Goal: Find specific page/section: Find specific page/section

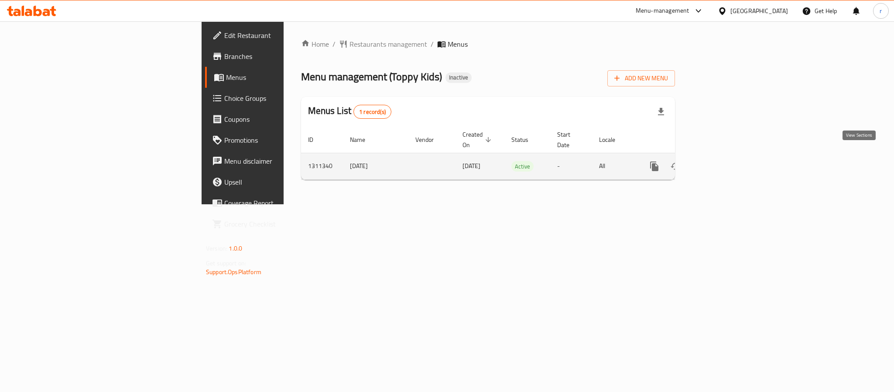
click at [722, 162] on icon "enhanced table" at bounding box center [718, 166] width 8 height 8
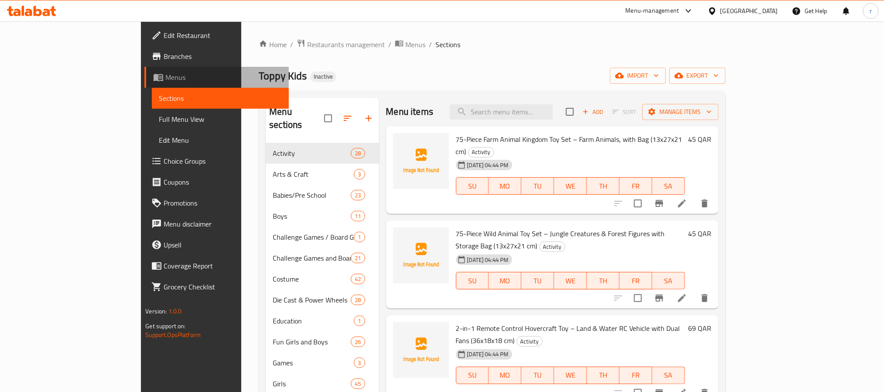
click at [165, 79] on span "Menus" at bounding box center [223, 77] width 116 height 10
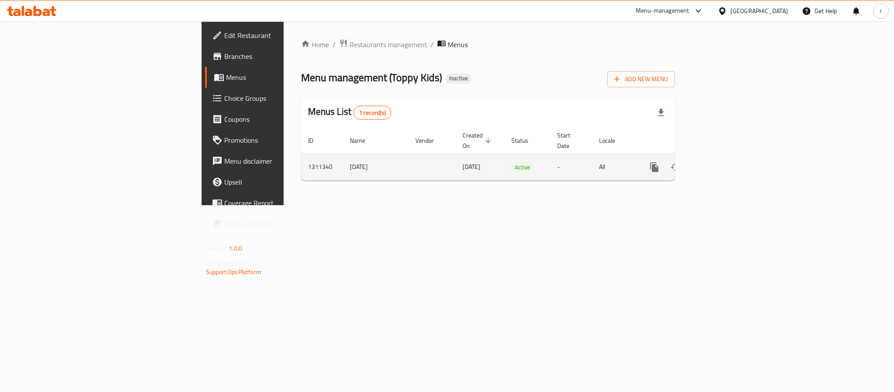
click at [722, 163] on icon "enhanced table" at bounding box center [718, 167] width 8 height 8
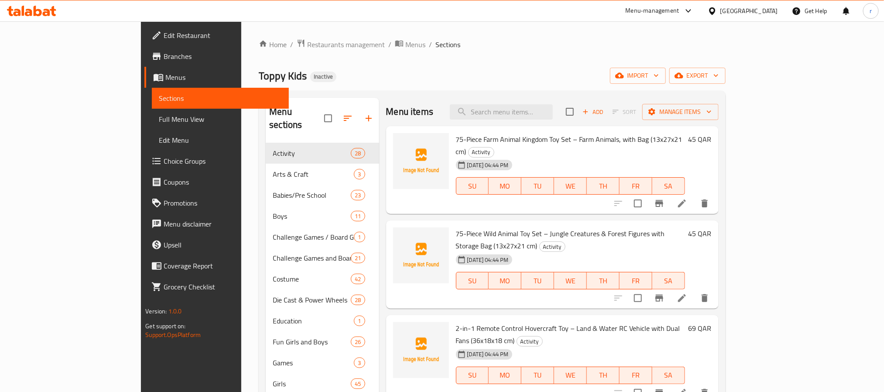
click at [425, 55] on div "Home / Restaurants management / Menus / Sections Toppy Kids Inactive import exp…" at bounding box center [492, 285] width 467 height 492
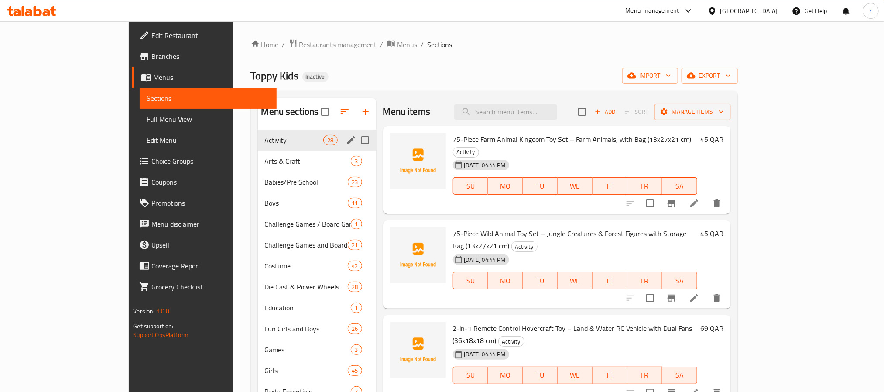
click at [265, 138] on span "Activity" at bounding box center [294, 140] width 59 height 10
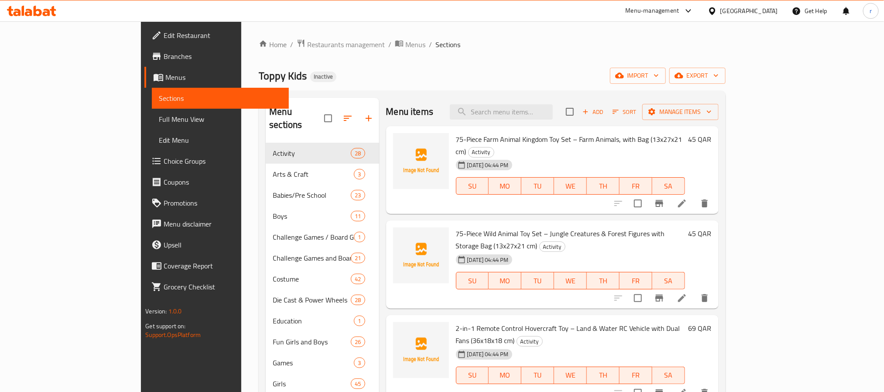
click at [443, 60] on div "Home / Restaurants management / Menus / Sections Toppy Kids Inactive import exp…" at bounding box center [492, 285] width 467 height 492
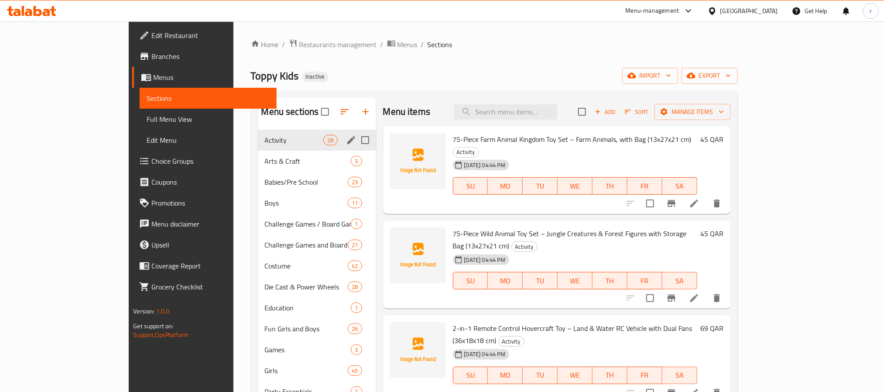
click at [265, 142] on span "Activity" at bounding box center [294, 140] width 59 height 10
click at [356, 139] on input "Menu sections" at bounding box center [365, 140] width 18 height 18
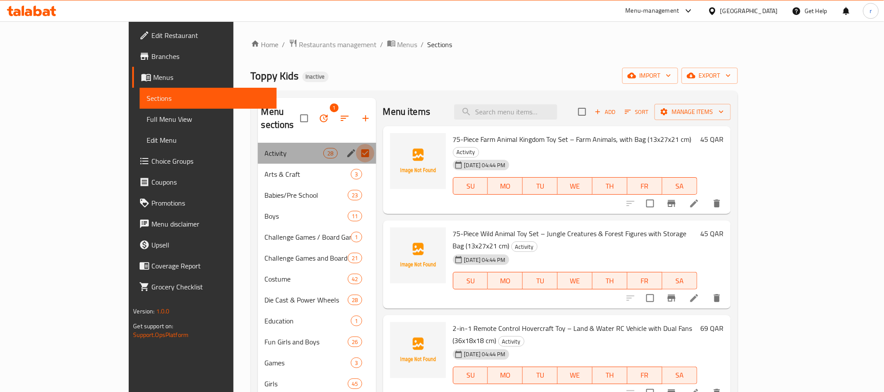
click at [356, 144] on input "Menu sections" at bounding box center [365, 153] width 18 height 18
checkbox input "false"
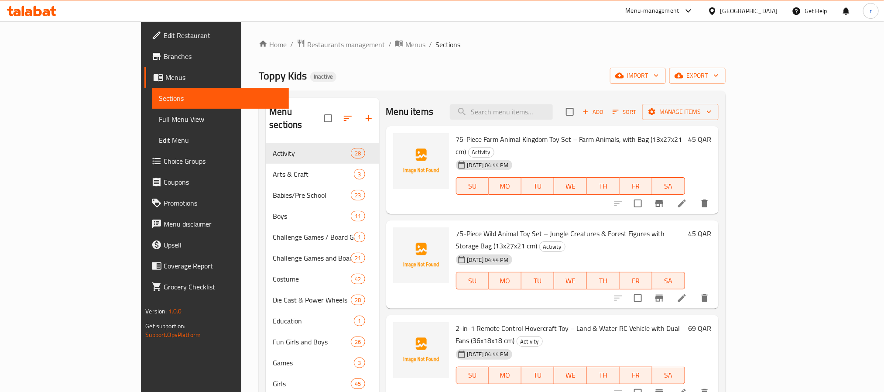
click at [418, 54] on div "Home / Restaurants management / Menus / Sections Toppy Kids Inactive import exp…" at bounding box center [492, 285] width 467 height 492
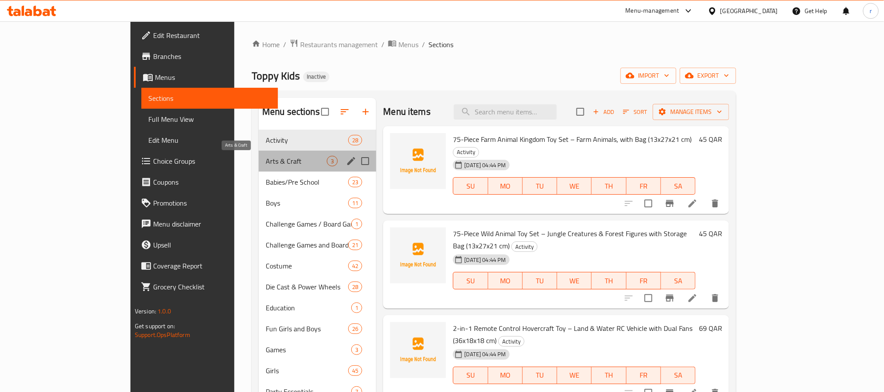
click at [266, 164] on span "Arts & Craft" at bounding box center [296, 161] width 61 height 10
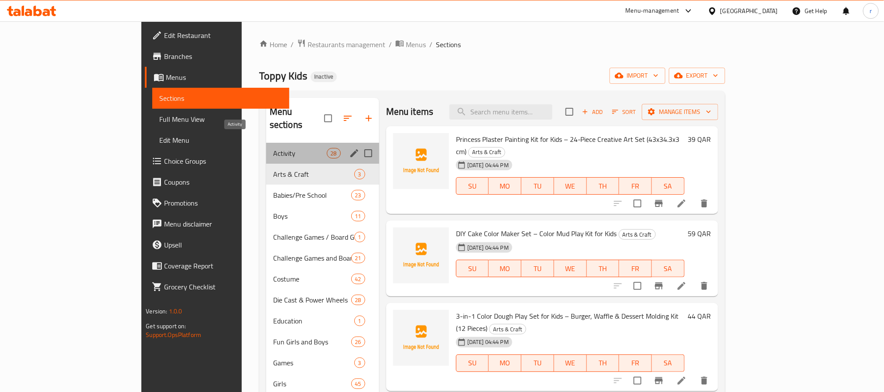
click at [273, 148] on span "Activity" at bounding box center [300, 153] width 54 height 10
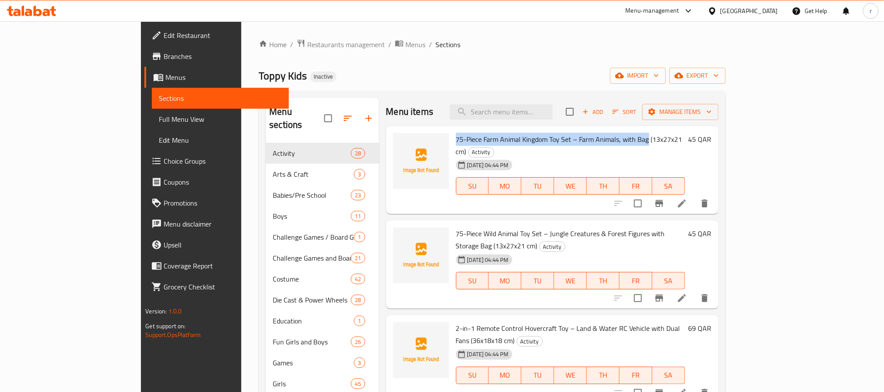
drag, startPoint x: 421, startPoint y: 138, endPoint x: 613, endPoint y: 139, distance: 192.5
click at [613, 139] on span "75-Piece Farm Animal Kingdom Toy Set – Farm Animals, with Bag (13x27x21 cm)" at bounding box center [569, 145] width 227 height 25
copy span "75-Piece Farm Animal Kingdom Toy Set – Farm Animals, with Bag"
click at [613, 57] on div "Home / Restaurants management / Menus / Sections Toppy Kids Inactive import exp…" at bounding box center [492, 285] width 467 height 492
drag, startPoint x: 513, startPoint y: 139, endPoint x: 420, endPoint y: 134, distance: 93.1
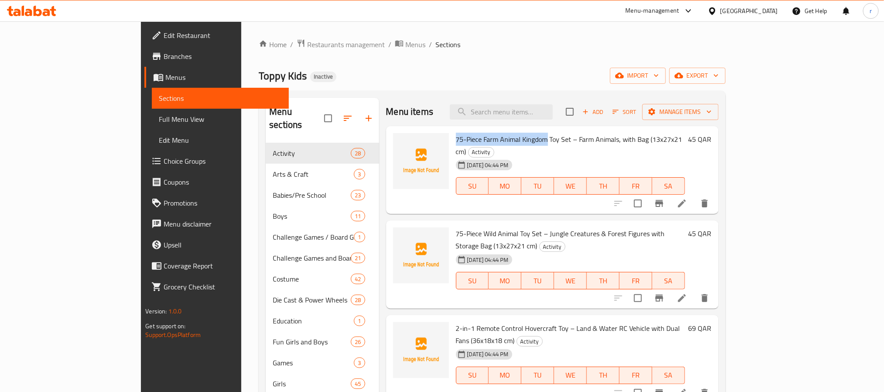
click at [456, 134] on span "75-Piece Farm Animal Kingdom Toy Set – Farm Animals, with Bag (13x27x21 cm)" at bounding box center [569, 145] width 227 height 25
copy span "75-Piece Farm Animal Kingdom"
drag, startPoint x: 448, startPoint y: 218, endPoint x: 509, endPoint y: 224, distance: 61.4
click at [509, 227] on span "75-Piece Wild Animal Toy Set – Jungle Creatures & Forest Figures with Storage B…" at bounding box center [560, 239] width 209 height 25
copy span "Wild Animal Toy Set"
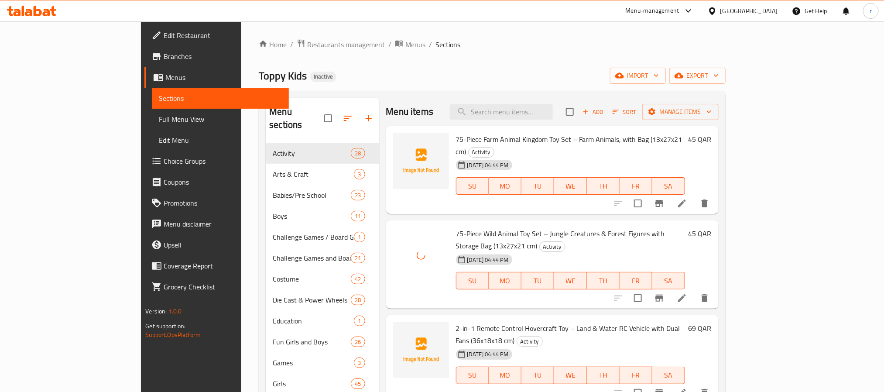
click at [501, 62] on div "Home / Restaurants management / Menus / Sections Toppy Kids Inactive import exp…" at bounding box center [492, 285] width 467 height 492
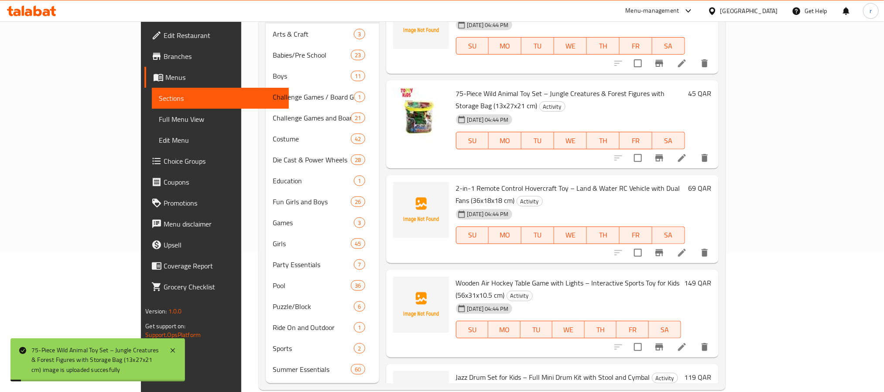
scroll to position [143, 0]
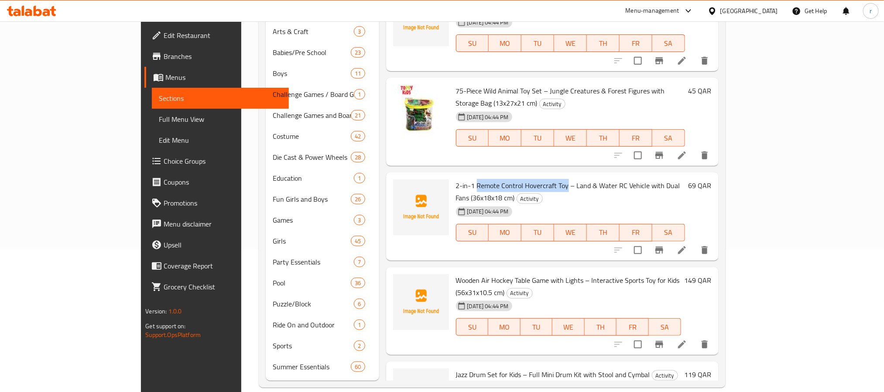
drag, startPoint x: 530, startPoint y: 162, endPoint x: 441, endPoint y: 158, distance: 89.1
click at [456, 179] on span "2-in-1 Remote Control Hovercraft Toy – Land & Water RC Vehicle with Dual Fans (…" at bounding box center [568, 191] width 224 height 25
copy span "Remote Control Hovercraft Toy"
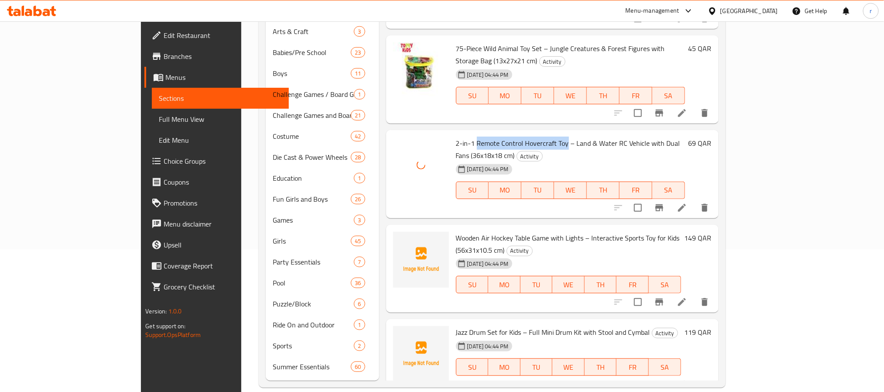
scroll to position [65, 0]
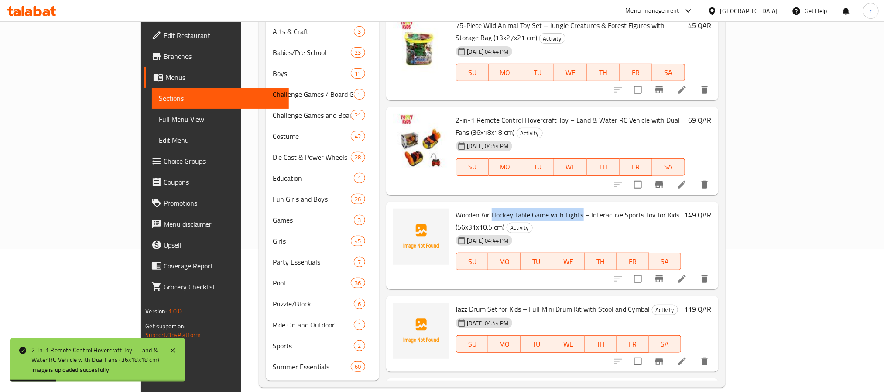
drag, startPoint x: 547, startPoint y: 177, endPoint x: 456, endPoint y: 176, distance: 90.4
click at [456, 208] on span "Wooden Air Hockey Table Game with Lights – Interactive Sports Toy for Kids (56x…" at bounding box center [568, 220] width 224 height 25
copy span "Hockey Table Game with Lights"
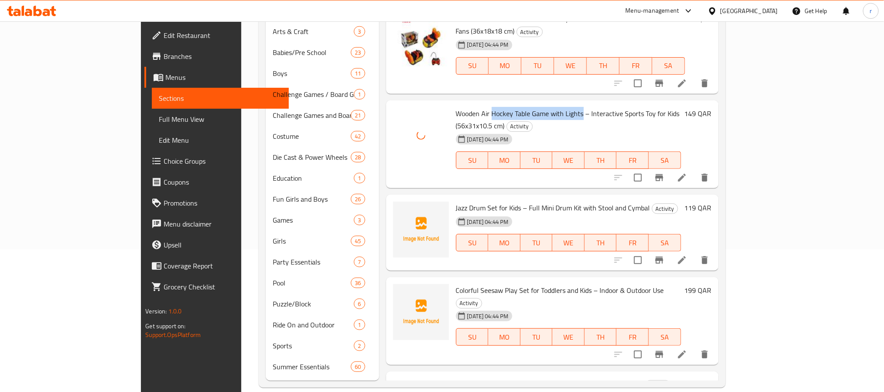
scroll to position [196, 0]
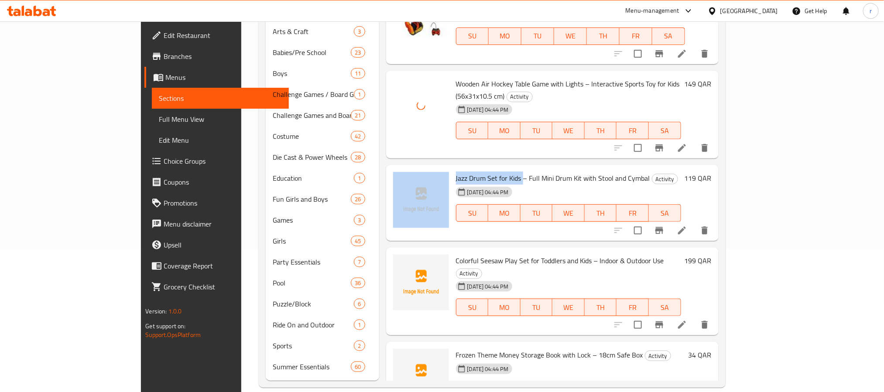
drag, startPoint x: 488, startPoint y: 130, endPoint x: 417, endPoint y: 124, distance: 71.0
click at [416, 169] on div "Jazz Drum Set for Kids – Full Mini Drum Kit with Stool and Cymbal Activity [DAT…" at bounding box center [553, 203] width 326 height 69
copy div "Jazz Drum Set for Kids"
click at [480, 172] on span "Jazz Drum Set for Kids – Full Mini Drum Kit with Stool and Cymbal" at bounding box center [553, 178] width 194 height 13
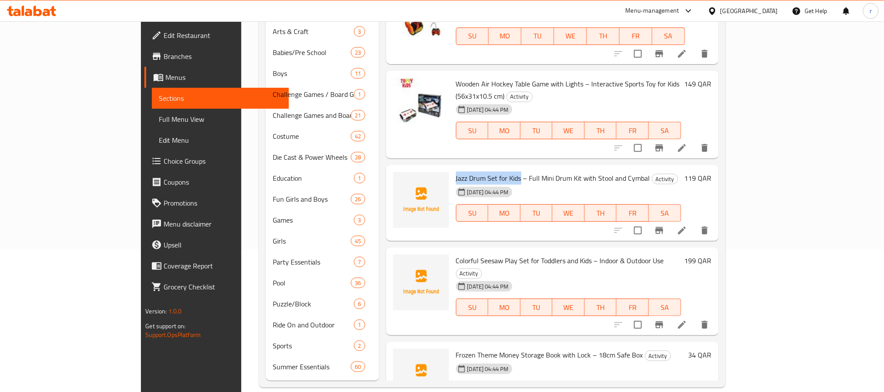
drag, startPoint x: 485, startPoint y: 128, endPoint x: 420, endPoint y: 126, distance: 65.5
click at [453, 169] on div "Jazz Drum Set for Kids – Full Mini Drum Kit with Stool and Cymbal Activity [DAT…" at bounding box center [569, 203] width 232 height 69
copy span "Jazz Drum Set for Kids"
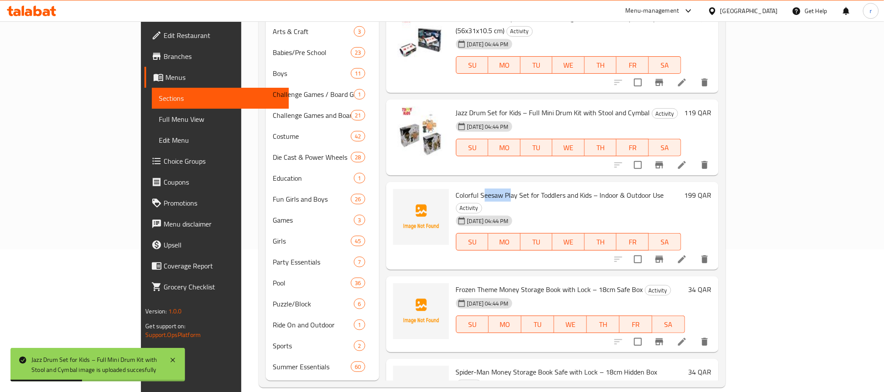
drag, startPoint x: 476, startPoint y: 144, endPoint x: 448, endPoint y: 144, distance: 27.5
click at [456, 189] on span "Colorful Seesaw Play Set for Toddlers and Kids – Indoor & Outdoor Use" at bounding box center [560, 195] width 208 height 13
drag, startPoint x: 493, startPoint y: 144, endPoint x: 422, endPoint y: 148, distance: 70.8
click at [456, 189] on span "Colorful Seesaw Play Set for Toddlers and Kids – Indoor & Outdoor Use" at bounding box center [560, 195] width 208 height 13
copy span "Colorful Seesaw Play Set"
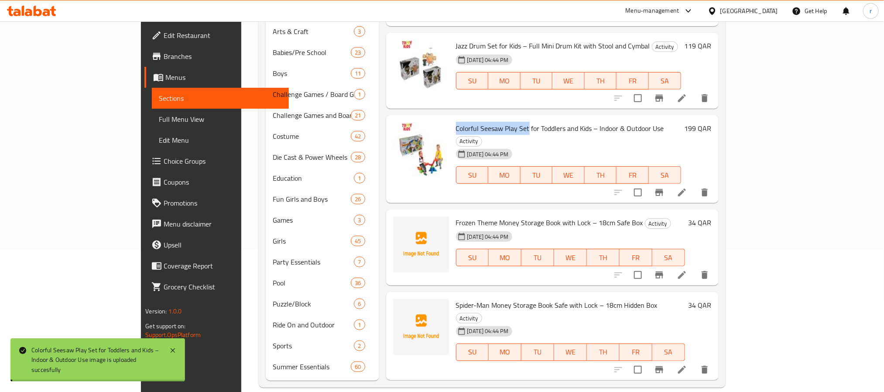
scroll to position [327, 0]
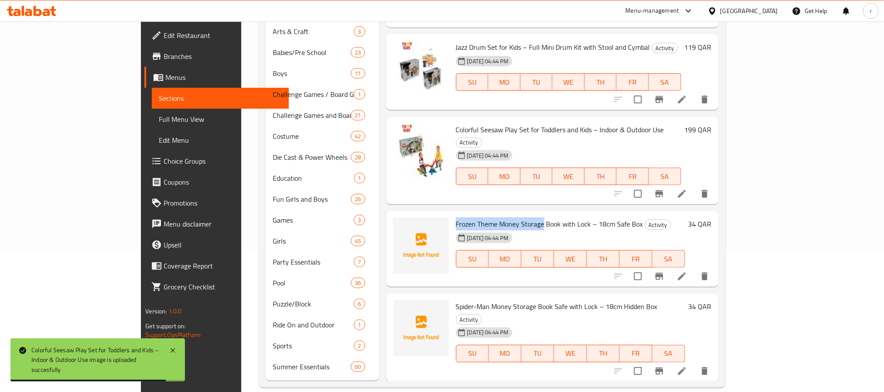
drag, startPoint x: 418, startPoint y: 160, endPoint x: 508, endPoint y: 162, distance: 90.4
click at [508, 214] on div "Frozen Theme Money Storage Book with Lock – 18cm Safe Box Activity [DATE] 04:44…" at bounding box center [571, 248] width 236 height 69
copy span "Frozen Theme Money Storage"
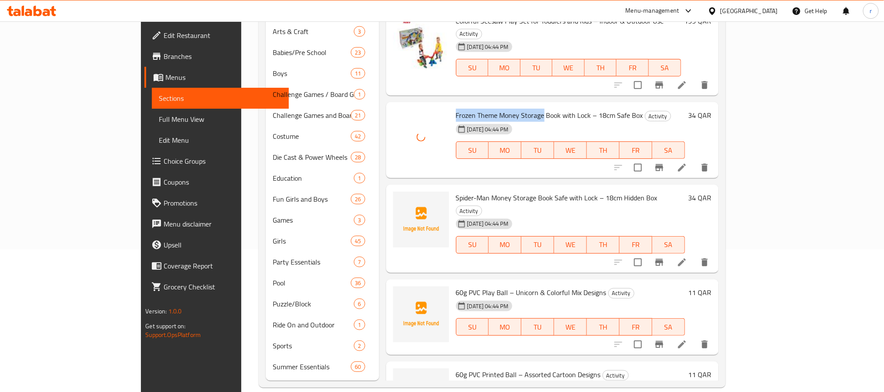
scroll to position [458, 0]
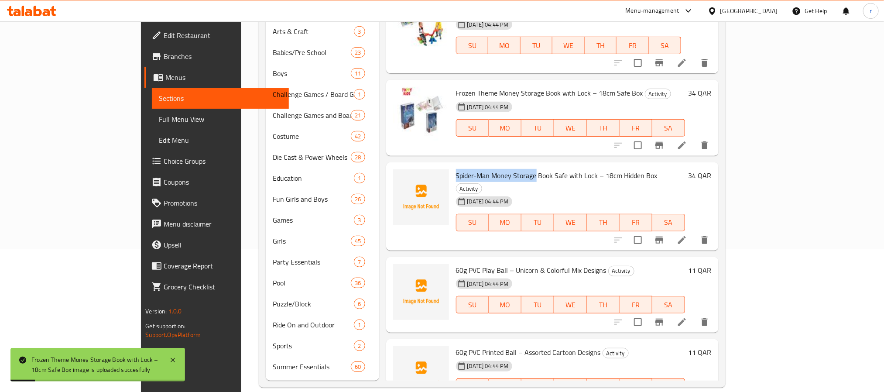
drag, startPoint x: 420, startPoint y: 114, endPoint x: 501, endPoint y: 111, distance: 81.3
click at [501, 166] on div "Spider-Man Money Storage Book Safe with Lock – 18cm Hidden Box Activity [DATE] …" at bounding box center [571, 206] width 236 height 81
copy span "Spider-Man Money Storage"
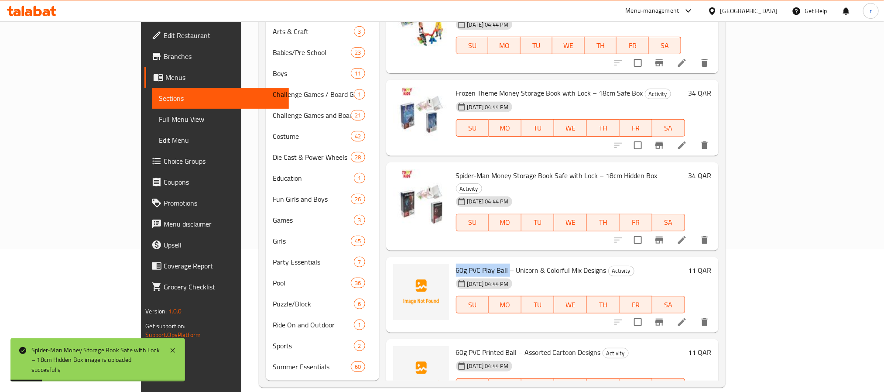
drag, startPoint x: 422, startPoint y: 196, endPoint x: 473, endPoint y: 194, distance: 51.5
click at [473, 264] on span "60g PVC Play Ball – Unicorn & Colorful Mix Designs" at bounding box center [531, 270] width 151 height 13
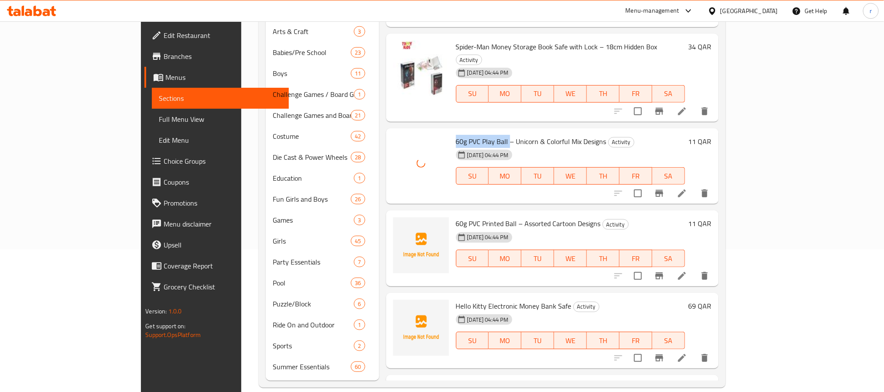
scroll to position [589, 0]
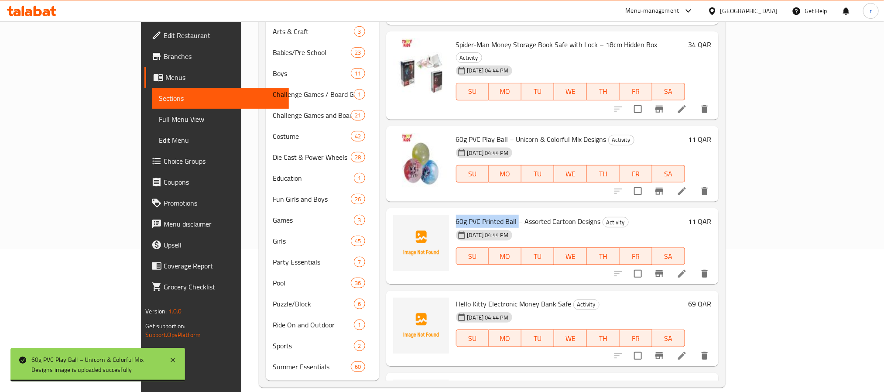
drag, startPoint x: 419, startPoint y: 146, endPoint x: 482, endPoint y: 147, distance: 62.9
click at [482, 212] on div "60g PVC Printed Ball – Assorted Cartoon Designs Activity [DATE] 04:44 PM SU MO …" at bounding box center [571, 246] width 236 height 69
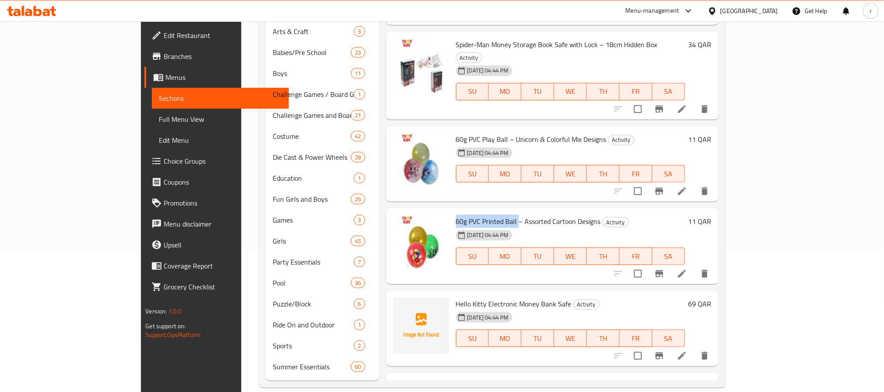
scroll to position [655, 0]
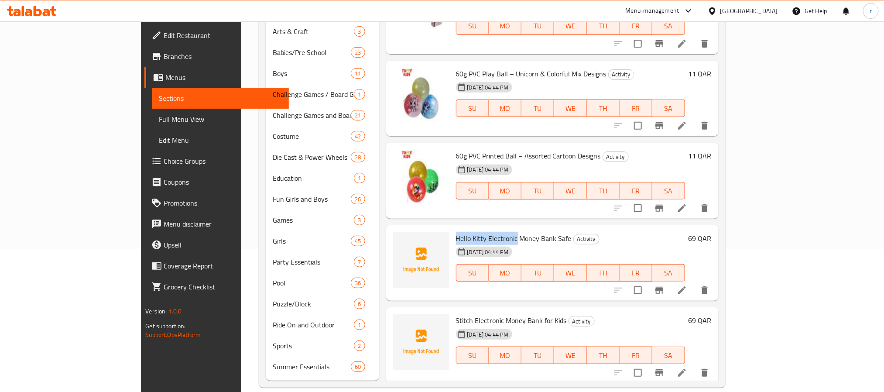
drag, startPoint x: 419, startPoint y: 164, endPoint x: 482, endPoint y: 165, distance: 62.9
click at [482, 229] on div "Hello Kitty Electronic Money Bank Safe Activity [DATE] 04:44 PM SU MO TU WE TH …" at bounding box center [571, 263] width 236 height 69
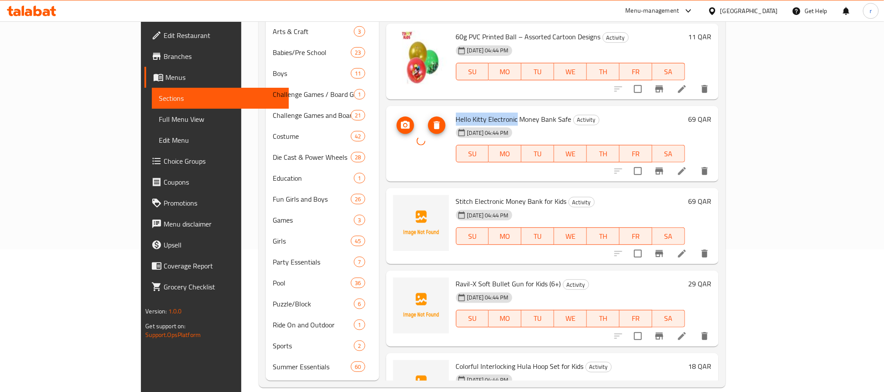
scroll to position [786, 0]
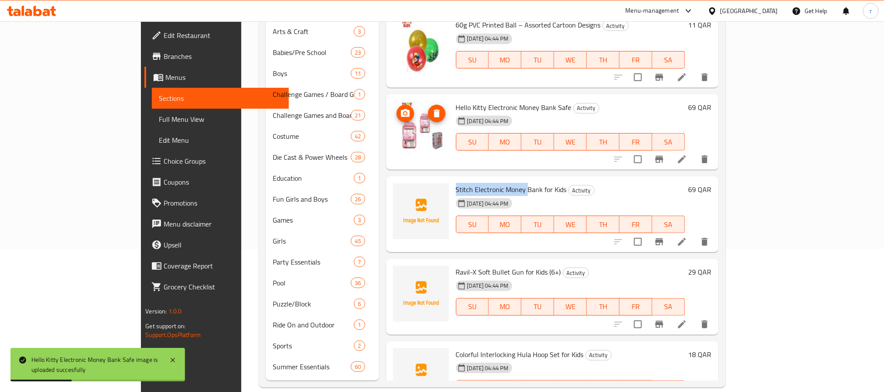
drag, startPoint x: 420, startPoint y: 114, endPoint x: 490, endPoint y: 117, distance: 69.9
click at [490, 183] on span "Stitch Electronic Money Bank for Kids" at bounding box center [511, 189] width 111 height 13
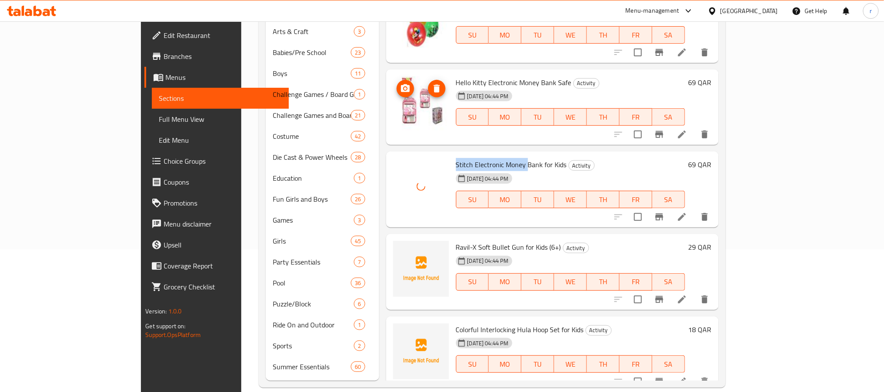
scroll to position [851, 0]
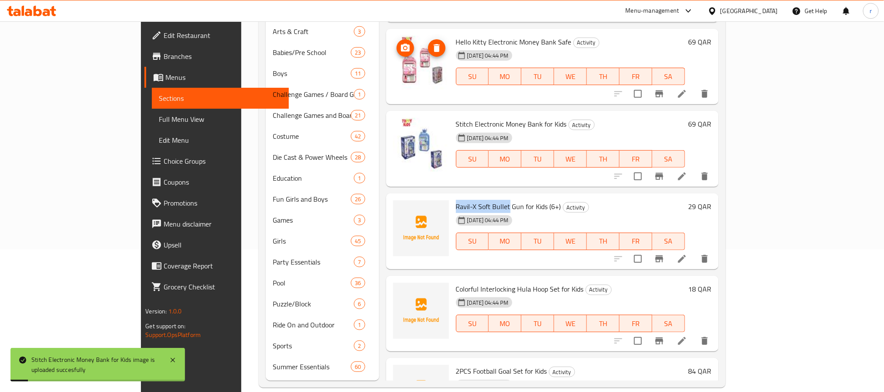
drag, startPoint x: 418, startPoint y: 130, endPoint x: 473, endPoint y: 132, distance: 55.1
click at [473, 197] on div "Ravil-X Soft Bullet Gun for Kids (6+) Activity [DATE] 04:44 PM SU MO TU WE TH F…" at bounding box center [571, 231] width 236 height 69
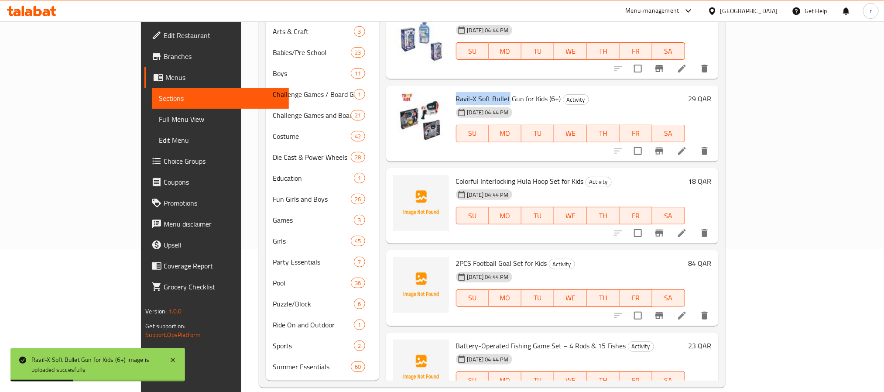
scroll to position [982, 0]
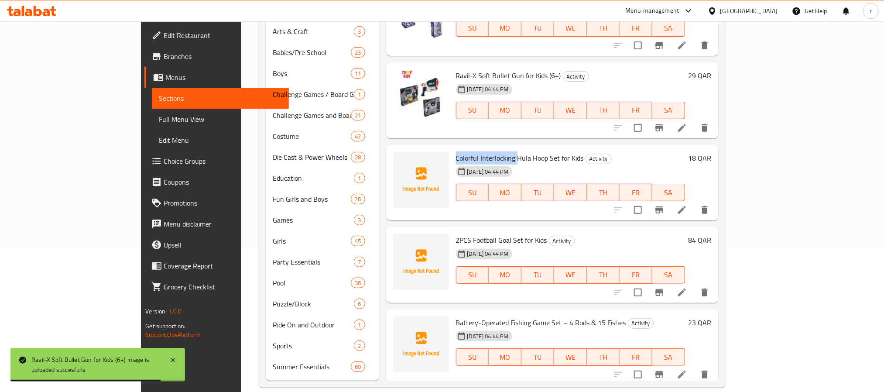
drag, startPoint x: 420, startPoint y: 84, endPoint x: 482, endPoint y: 87, distance: 62.1
click at [482, 151] on span "Colorful Interlocking Hula Hoop Set for Kids" at bounding box center [520, 157] width 128 height 13
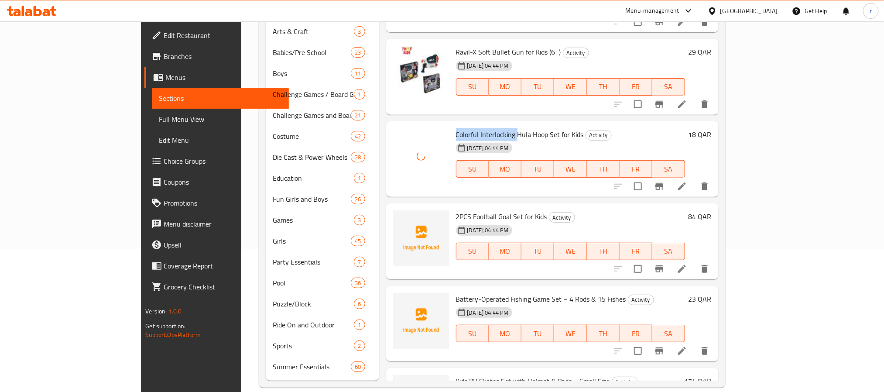
scroll to position [1048, 0]
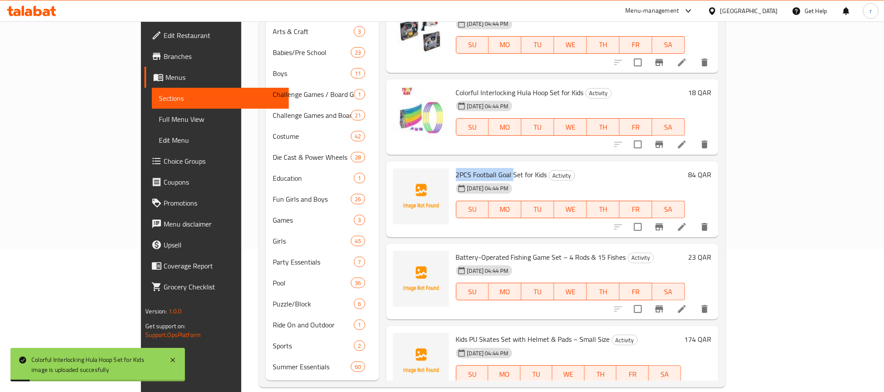
drag, startPoint x: 420, startPoint y: 97, endPoint x: 481, endPoint y: 103, distance: 61.3
click at [481, 165] on div "2PCS Football Goal Set for Kids Activity [DATE] 04:44 PM SU MO TU WE TH FR SA" at bounding box center [571, 199] width 236 height 69
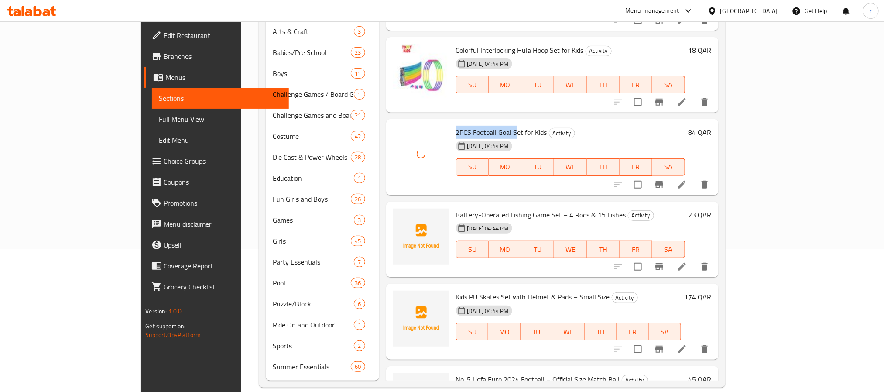
scroll to position [1113, 0]
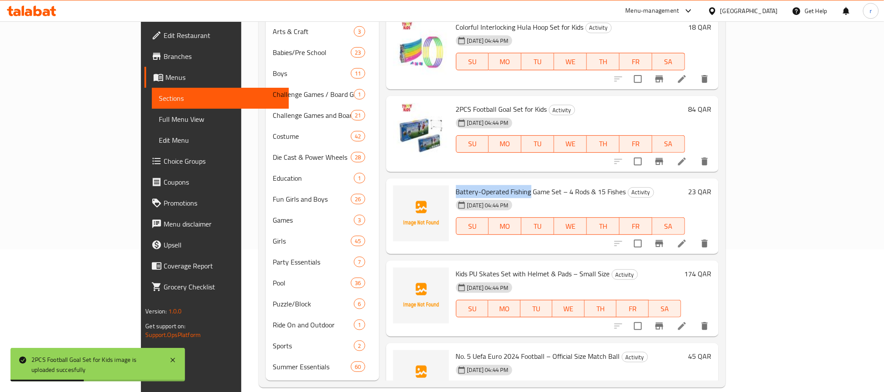
drag, startPoint x: 424, startPoint y: 117, endPoint x: 495, endPoint y: 120, distance: 70.8
click at [495, 185] on span "Battery-Operated Fishing Game Set – 4 Rods & 15 Fishes" at bounding box center [541, 191] width 170 height 13
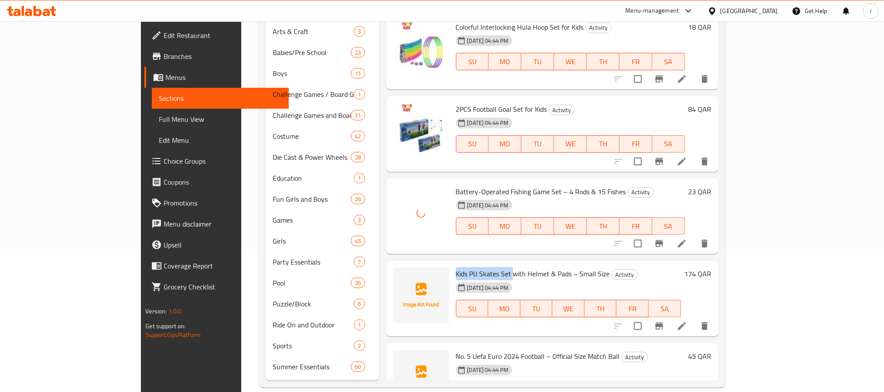
drag, startPoint x: 417, startPoint y: 199, endPoint x: 478, endPoint y: 199, distance: 61.6
click at [478, 264] on div "Kids PU Skates Set with Helmet & Pads – Small Size Activity [DATE] 04:44 PM SU …" at bounding box center [569, 298] width 232 height 69
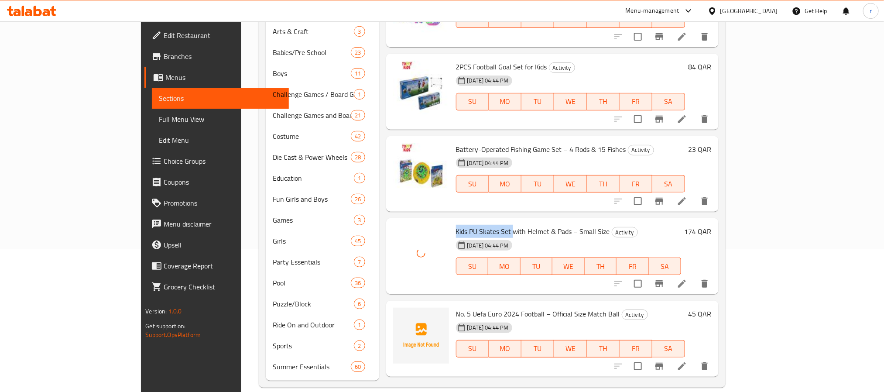
scroll to position [1179, 0]
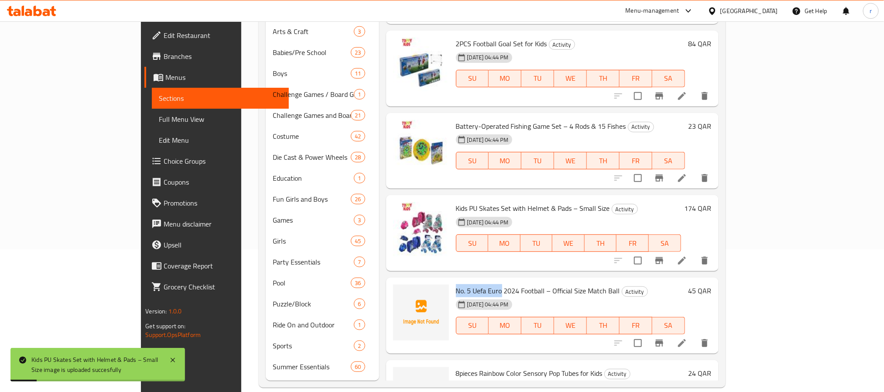
drag, startPoint x: 420, startPoint y: 214, endPoint x: 467, endPoint y: 215, distance: 46.3
click at [467, 284] on span "No. 5 Uefa Euro 2024 Football – Official Size Match Ball" at bounding box center [538, 290] width 164 height 13
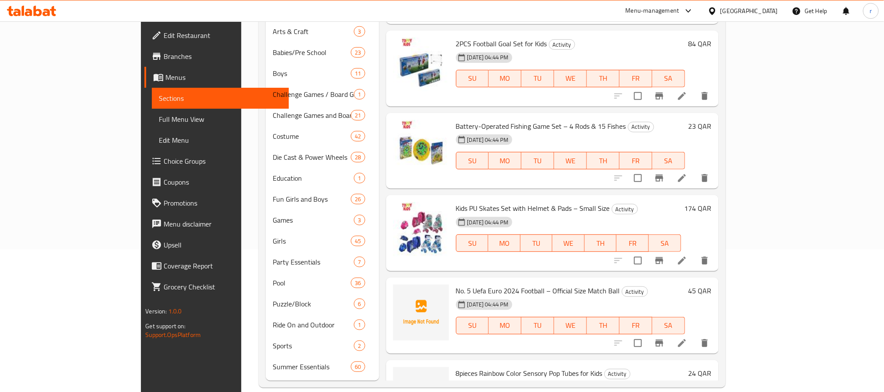
click at [469, 284] on span "No. 5 Uefa Euro 2024 Football – Official Size Match Ball" at bounding box center [538, 290] width 164 height 13
drag, startPoint x: 507, startPoint y: 217, endPoint x: 469, endPoint y: 219, distance: 38.0
click at [469, 284] on span "No. 5 Uefa Euro 2024 Football – Official Size Match Ball" at bounding box center [538, 290] width 164 height 13
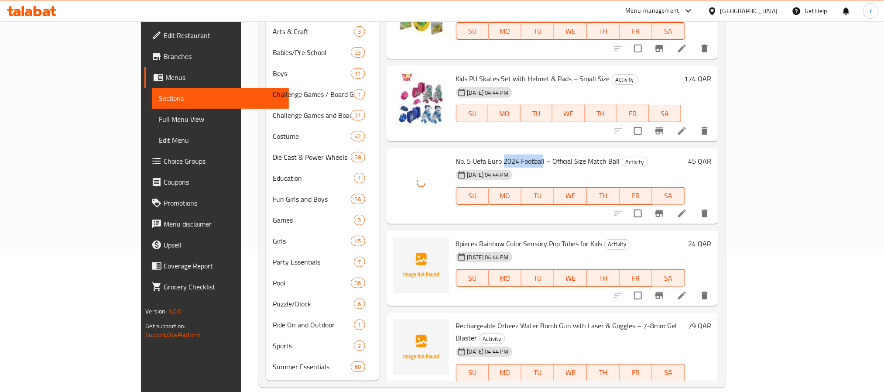
scroll to position [1310, 0]
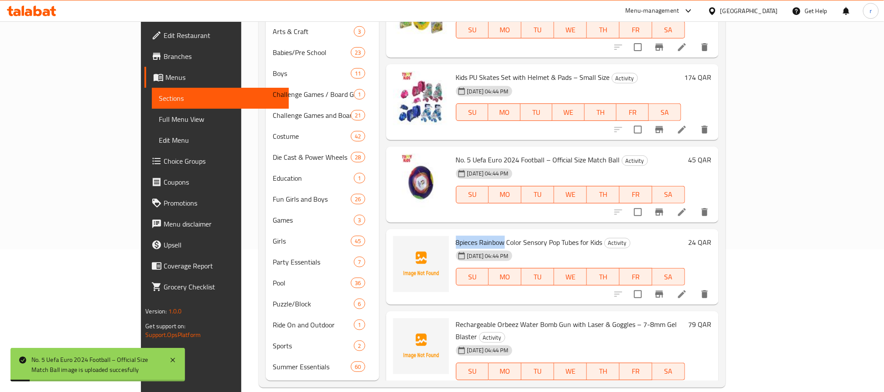
drag, startPoint x: 420, startPoint y: 165, endPoint x: 471, endPoint y: 169, distance: 50.4
click at [471, 236] on span "8pieces Rainbow Color Sensory Pop Tubes for Kids" at bounding box center [529, 242] width 147 height 13
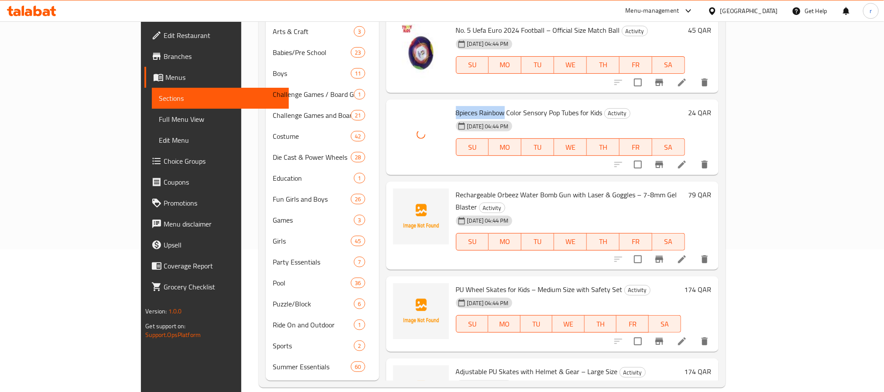
scroll to position [1441, 0]
drag, startPoint x: 418, startPoint y: 115, endPoint x: 484, endPoint y: 120, distance: 66.1
click at [484, 184] on div "Rechargeable Orbeez Water Bomb Gun with Laser & Goggles – 7-8mm Gel Blaster Act…" at bounding box center [571, 224] width 236 height 81
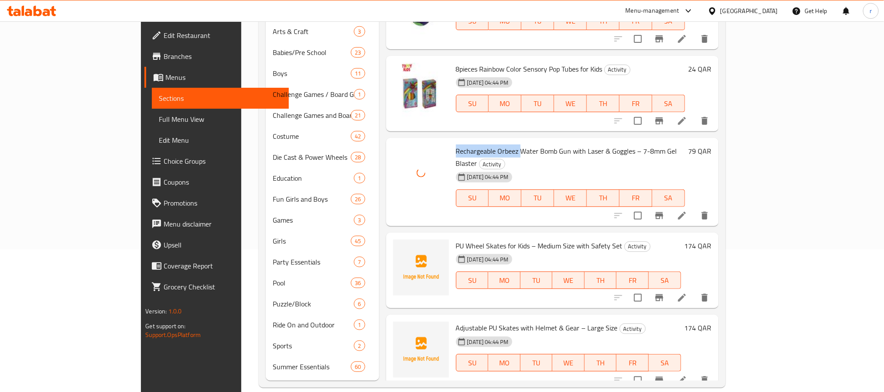
scroll to position [1572, 0]
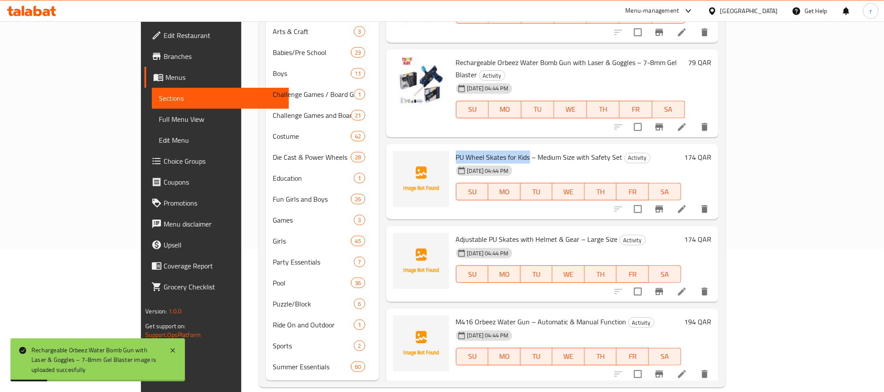
drag, startPoint x: 420, startPoint y: 67, endPoint x: 494, endPoint y: 70, distance: 73.8
click at [494, 151] on span "PU Wheel Skates for Kids – Medium Size with Safety Set" at bounding box center [539, 157] width 167 height 13
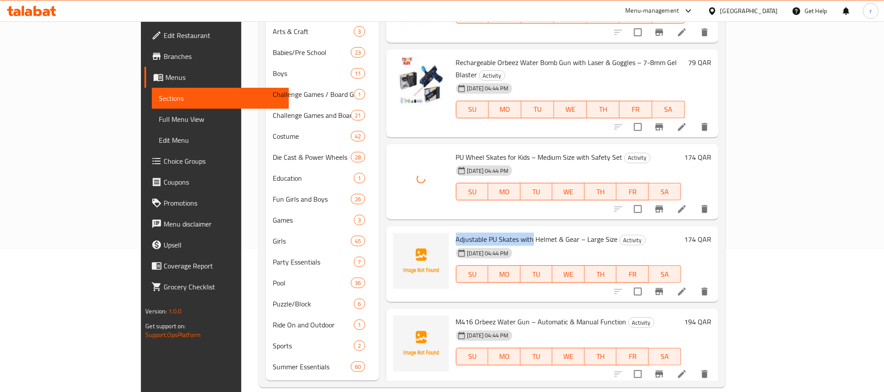
drag, startPoint x: 420, startPoint y: 151, endPoint x: 496, endPoint y: 151, distance: 76.0
click at [496, 233] on span "Adjustable PU Skates with Helmet & Gear – Large Size" at bounding box center [537, 239] width 162 height 13
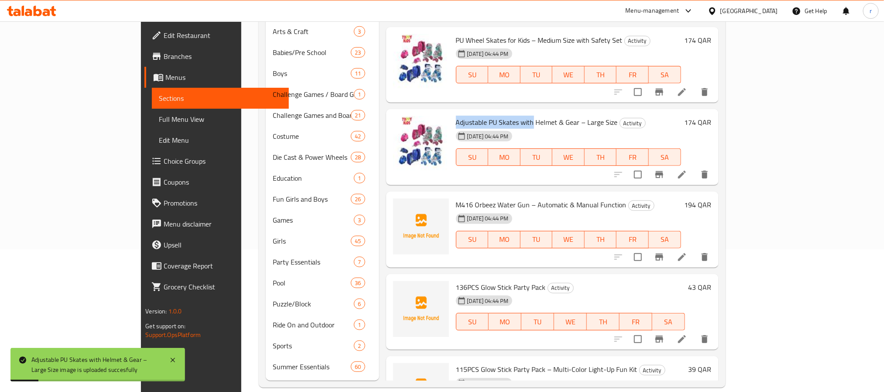
scroll to position [1703, 0]
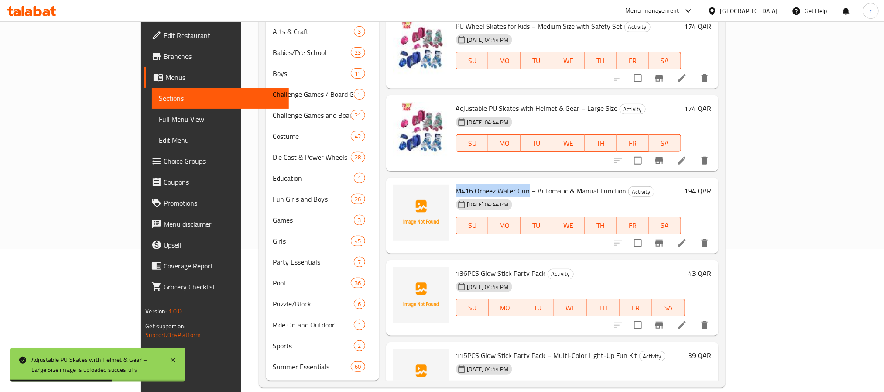
drag, startPoint x: 420, startPoint y: 103, endPoint x: 492, endPoint y: 108, distance: 72.2
click at [492, 181] on div "M416 Orbeez Water Gun – Automatic & Manual Function Activity [DATE] 04:44 PM SU…" at bounding box center [569, 215] width 232 height 69
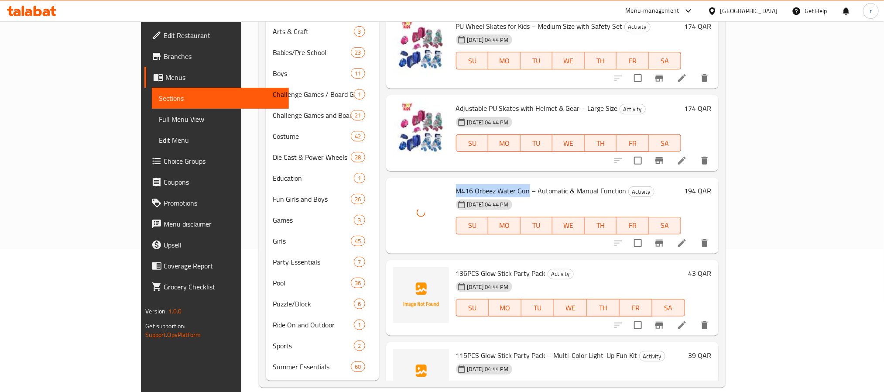
scroll to position [1768, 0]
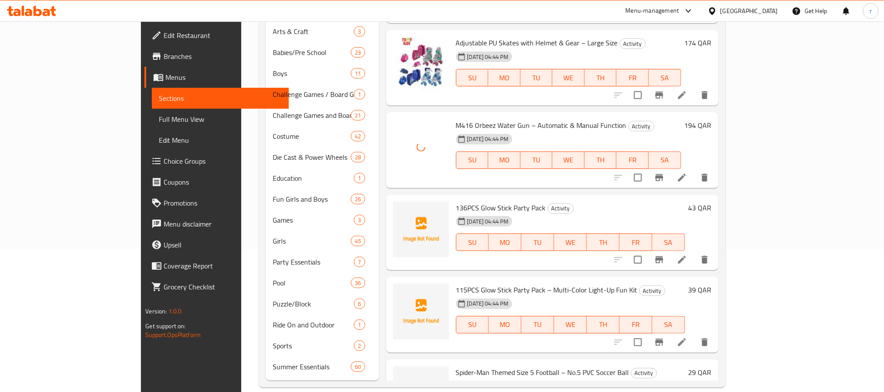
click at [456, 201] on span "136PCS Glow Stick Party Pack" at bounding box center [501, 207] width 90 height 13
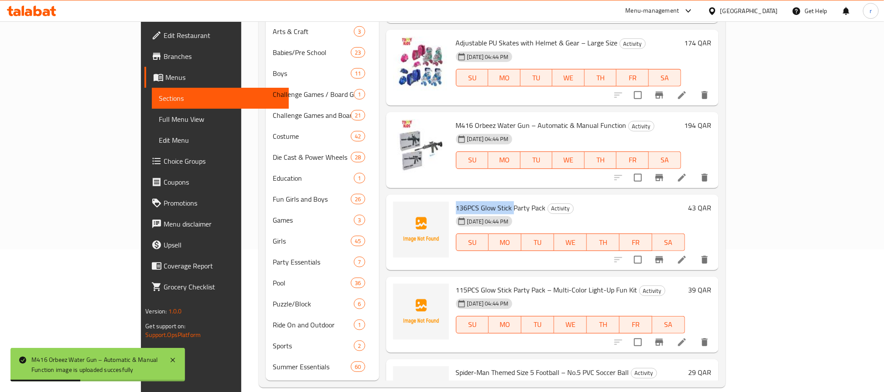
drag, startPoint x: 420, startPoint y: 118, endPoint x: 479, endPoint y: 120, distance: 59.0
click at [479, 201] on span "136PCS Glow Stick Party Pack" at bounding box center [501, 207] width 90 height 13
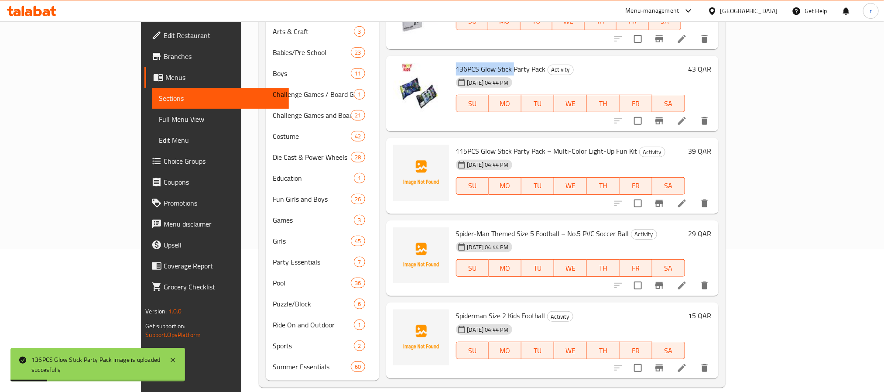
scroll to position [1914, 0]
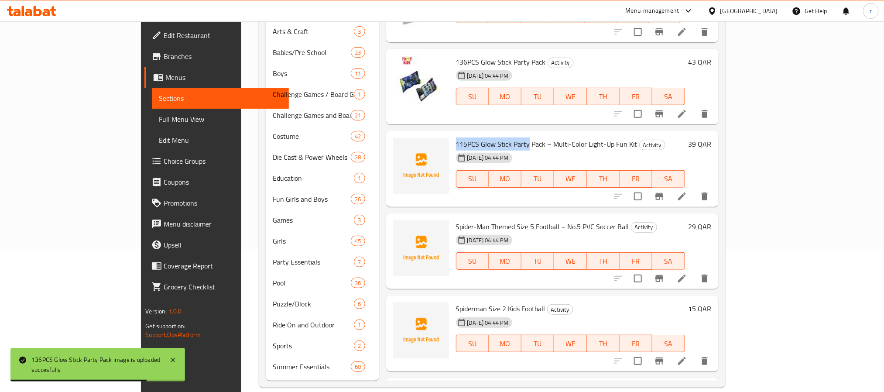
drag, startPoint x: 419, startPoint y: 55, endPoint x: 494, endPoint y: 58, distance: 74.7
click at [494, 134] on div "115PCS Glow Stick Party Pack – Multi-Color Light-Up Fun Kit Activity [DATE] 04:…" at bounding box center [571, 168] width 236 height 69
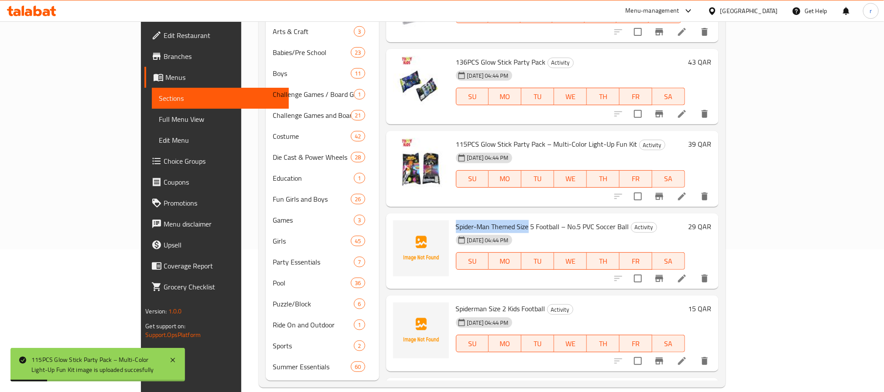
drag, startPoint x: 420, startPoint y: 140, endPoint x: 494, endPoint y: 143, distance: 73.4
click at [494, 220] on span "Spider-Man Themed Size 5 Football – No.5 PVC Soccer Ball" at bounding box center [542, 226] width 173 height 13
drag, startPoint x: 419, startPoint y: 221, endPoint x: 468, endPoint y: 223, distance: 48.5
click at [468, 299] on div "Spiderman Size 2 Kids Football Activity [DATE] 04:44 PM SU MO TU WE TH FR SA" at bounding box center [571, 333] width 236 height 69
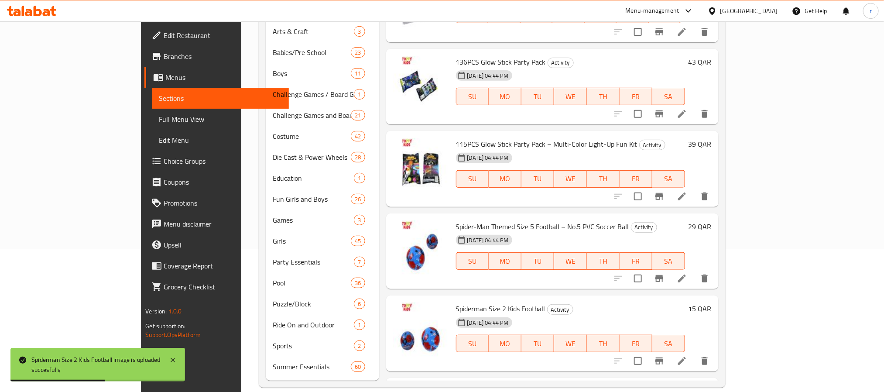
drag, startPoint x: 422, startPoint y: 304, endPoint x: 476, endPoint y: 305, distance: 54.1
click at [476, 385] on span "Dinosaur Drawing Board for Kids – Multi-Function Art & Puzzle Station" at bounding box center [560, 391] width 209 height 13
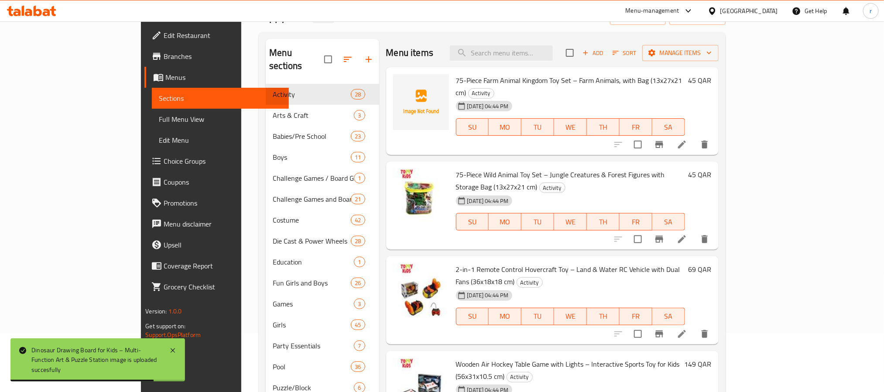
scroll to position [0, 0]
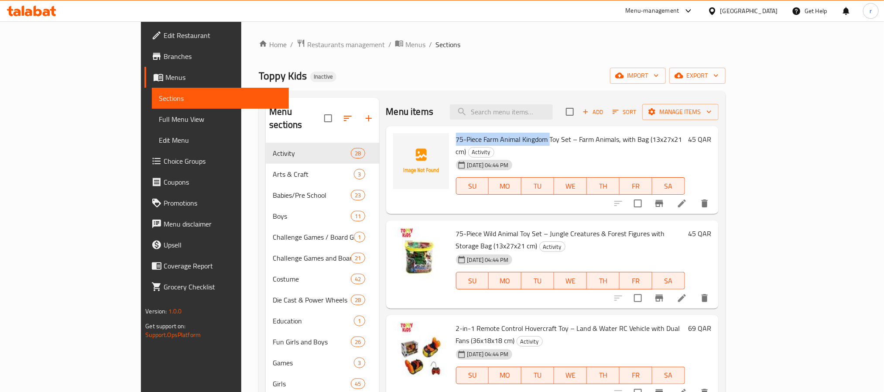
drag, startPoint x: 422, startPoint y: 138, endPoint x: 516, endPoint y: 137, distance: 94.3
click at [516, 137] on span "75-Piece Farm Animal Kingdom Toy Set – Farm Animals, with Bag (13x27x21 cm)" at bounding box center [569, 145] width 227 height 25
click at [511, 137] on span "75-Piece Farm Animal Kingdom Toy Set – Farm Animals, with Bag (13x27x21 cm)" at bounding box center [569, 145] width 227 height 25
drag, startPoint x: 469, startPoint y: 139, endPoint x: 537, endPoint y: 139, distance: 68.1
click at [537, 139] on span "75-Piece Farm Animal Kingdom Toy Set – Farm Animals, with Bag (13x27x21 cm)" at bounding box center [569, 145] width 227 height 25
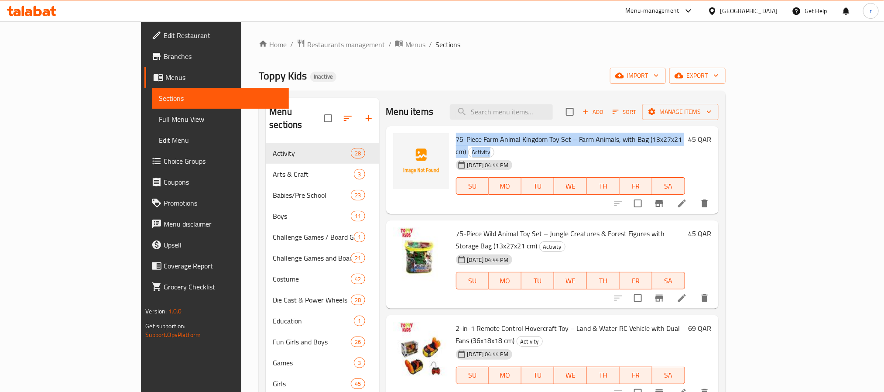
drag, startPoint x: 420, startPoint y: 143, endPoint x: 439, endPoint y: 145, distance: 19.4
click at [453, 145] on div "75-Piece Farm Animal Kingdom Toy Set – Farm Animals, with Bag (13x27x21 cm) Act…" at bounding box center [571, 170] width 236 height 81
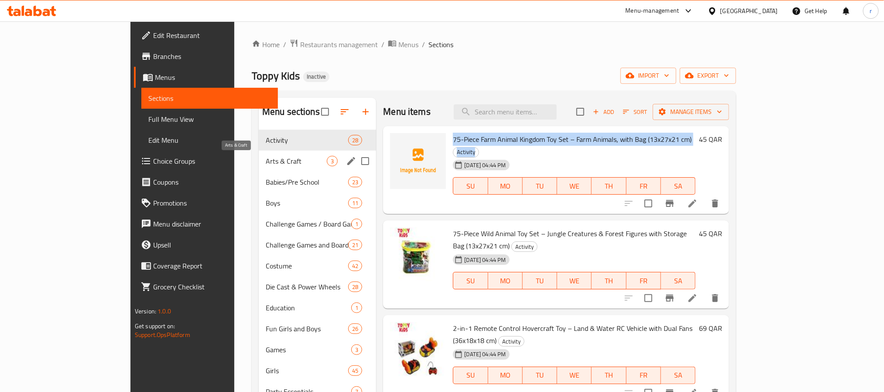
click at [266, 162] on span "Arts & Craft" at bounding box center [296, 161] width 61 height 10
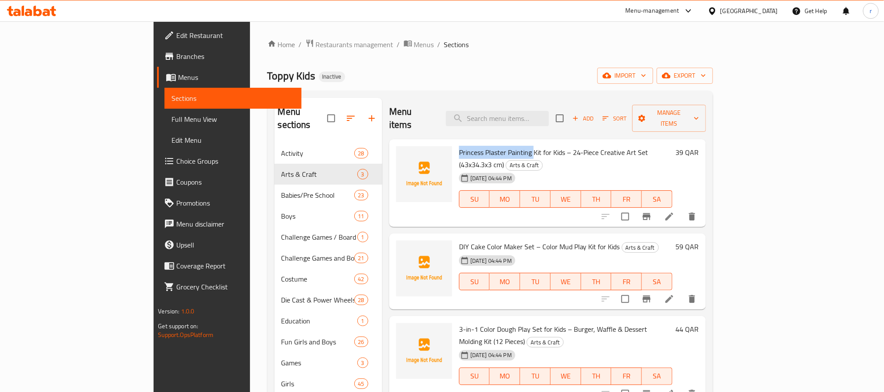
drag, startPoint x: 421, startPoint y: 139, endPoint x: 495, endPoint y: 136, distance: 74.3
click at [495, 146] on span "Princess Plaster Painting Kit for Kids – 24-Piece Creative Art Set (43x34.3x3 c…" at bounding box center [553, 158] width 189 height 25
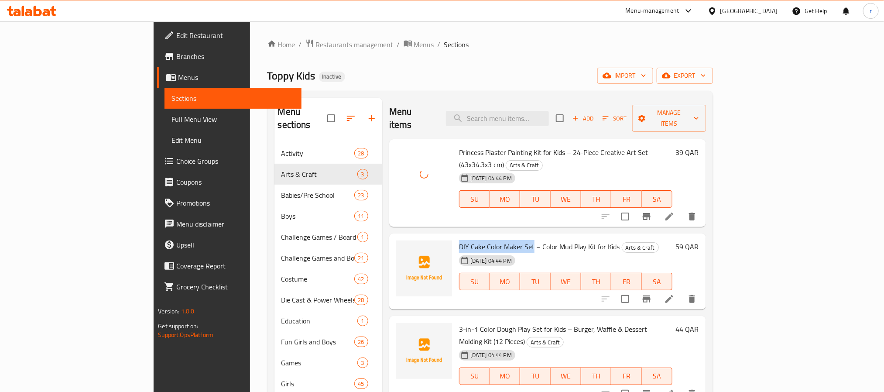
drag, startPoint x: 419, startPoint y: 220, endPoint x: 494, endPoint y: 222, distance: 75.1
click at [494, 237] on div "DIY Cake Color Maker Set – Color Mud Play Kit for Kids Arts & Craft [DATE] 04:4…" at bounding box center [566, 271] width 220 height 69
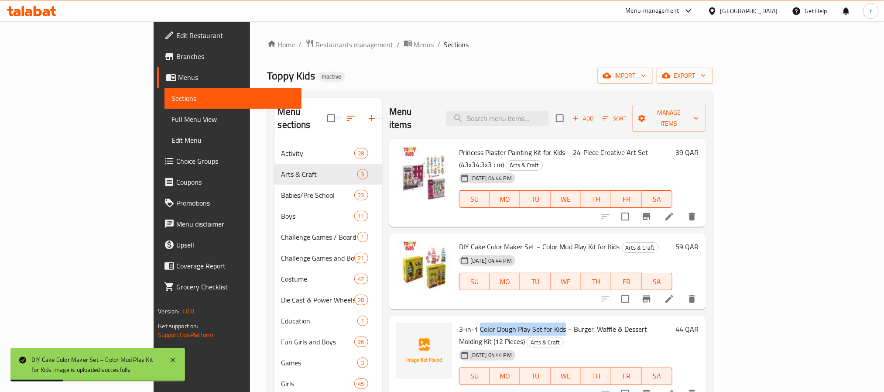
drag, startPoint x: 443, startPoint y: 300, endPoint x: 527, endPoint y: 304, distance: 84.3
click at [527, 323] on span "3-in-1 Color Dough Play Set for Kids – Burger, Waffle & Dessert Molding Kit (12…" at bounding box center [553, 335] width 189 height 25
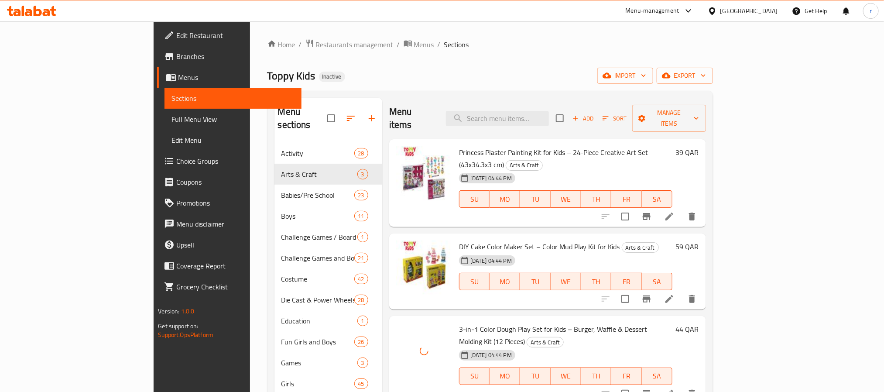
click at [386, 381] on div "Menu items Add Sort Manage items Princess Plaster Painting Kit for Kids – 24-Pi…" at bounding box center [544, 311] width 324 height 426
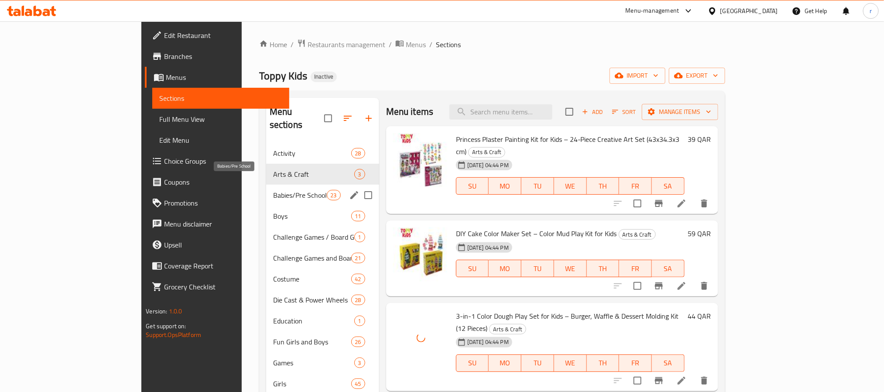
click at [273, 190] on span "Babies/Pre School" at bounding box center [300, 195] width 54 height 10
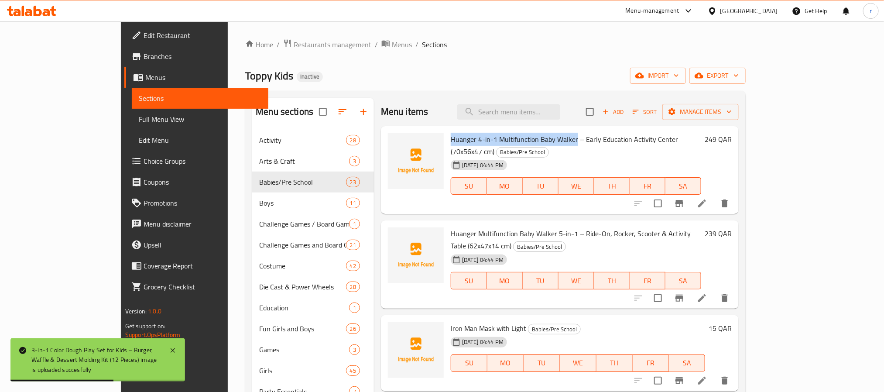
drag, startPoint x: 418, startPoint y: 137, endPoint x: 545, endPoint y: 137, distance: 127.0
click at [545, 137] on div "Huanger 4-in-1 Multifunction Baby [PERSON_NAME] – Early Education Activity Cent…" at bounding box center [576, 170] width 258 height 81
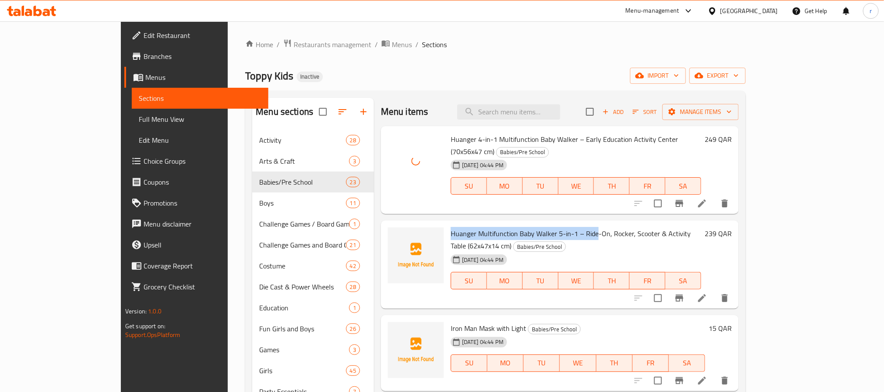
drag, startPoint x: 421, startPoint y: 222, endPoint x: 567, endPoint y: 225, distance: 146.3
click at [567, 227] on span "Huanger Multifunction Baby Walker 5-in-1 – Ride-On, Rocker, Scooter & Activity …" at bounding box center [571, 239] width 240 height 25
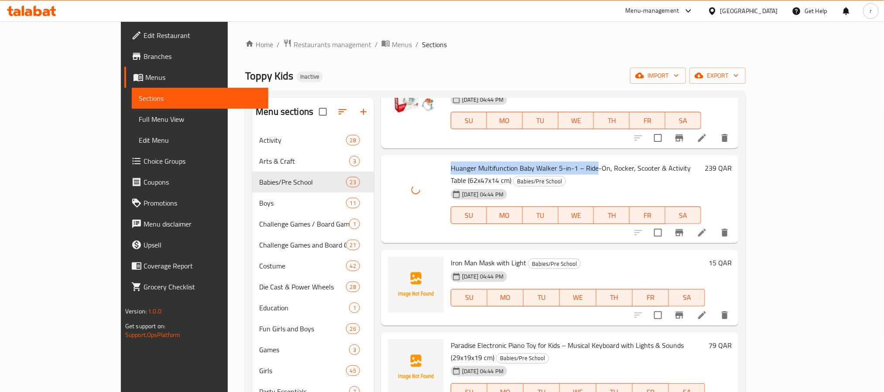
scroll to position [131, 0]
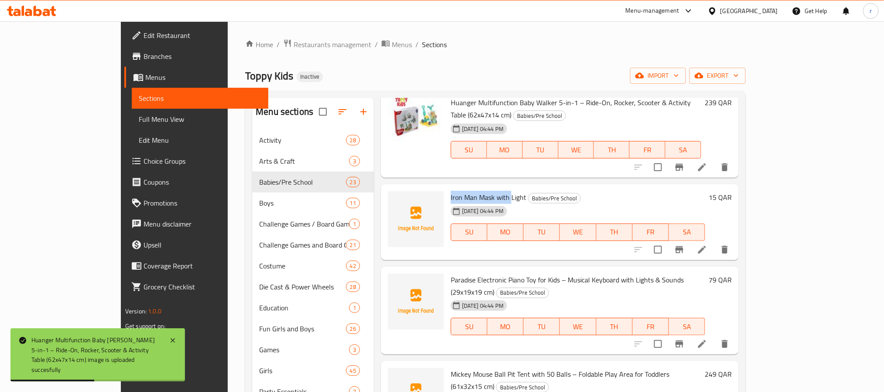
drag, startPoint x: 419, startPoint y: 172, endPoint x: 480, endPoint y: 176, distance: 60.8
click at [480, 188] on div "Iron Man Mask with Light Babies/Pre School [DATE] 04:44 PM SU MO TU WE TH FR SA" at bounding box center [577, 222] width 261 height 69
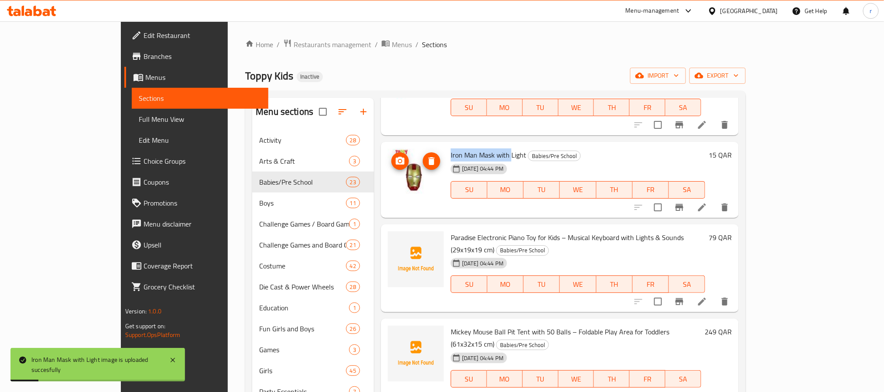
scroll to position [196, 0]
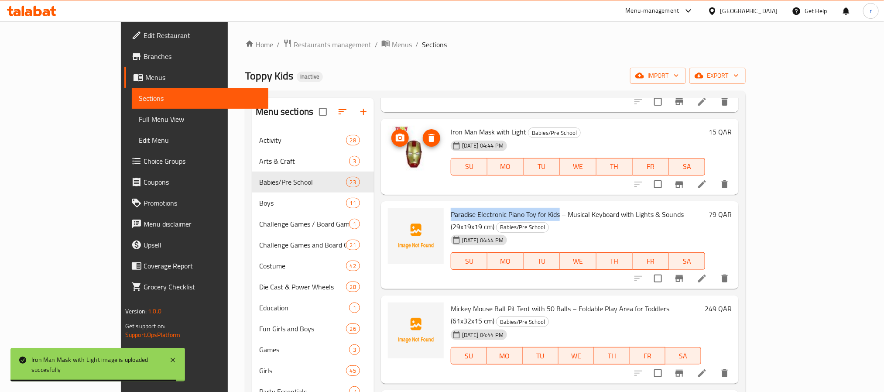
drag, startPoint x: 423, startPoint y: 189, endPoint x: 529, endPoint y: 193, distance: 105.7
click at [529, 205] on div "Paradise Electronic Piano Toy for Kids – Musical Keyboard with Lights & Sounds …" at bounding box center [577, 245] width 261 height 81
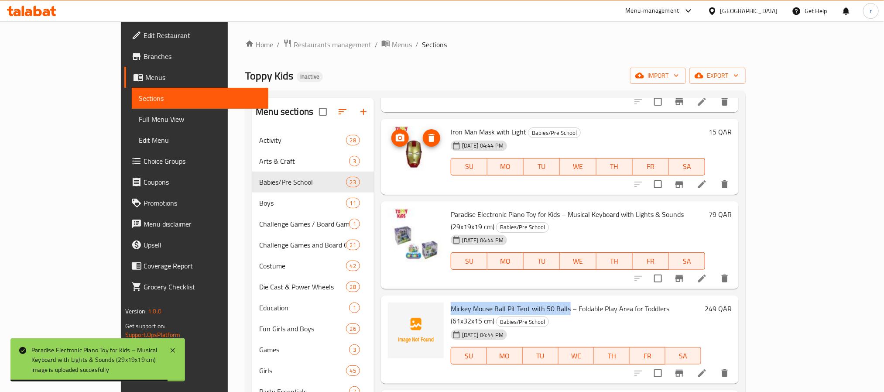
drag, startPoint x: 421, startPoint y: 272, endPoint x: 491, endPoint y: 228, distance: 83.2
click at [537, 302] on span "Mickey Mouse Ball Pit Tent with 50 Balls – Foldable Play Area for Toddlers (61x…" at bounding box center [560, 314] width 219 height 25
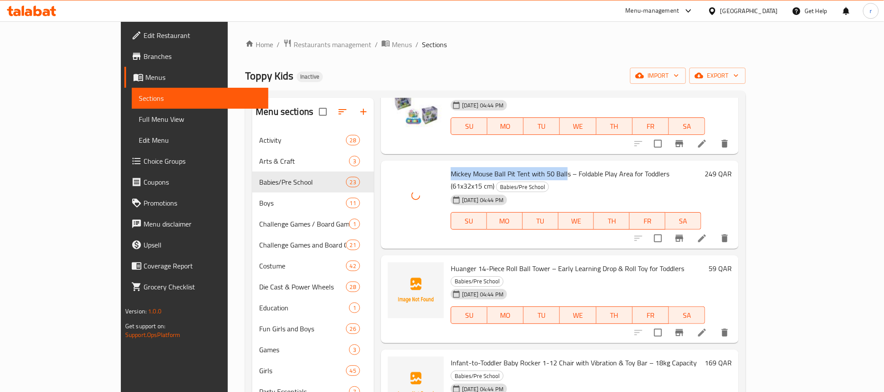
scroll to position [393, 0]
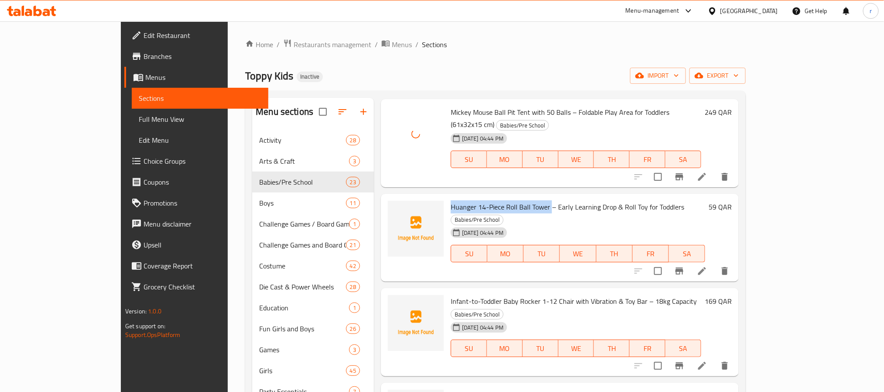
drag, startPoint x: 420, startPoint y: 157, endPoint x: 520, endPoint y: 155, distance: 100.4
click at [520, 197] on div "Huanger 14-Piece Roll Ball Tower – Early Learning Drop & Roll Toy for Toddlers …" at bounding box center [577, 237] width 261 height 81
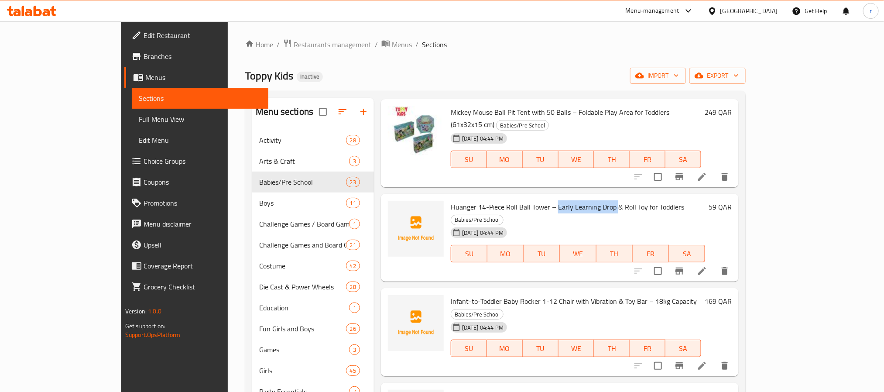
drag, startPoint x: 526, startPoint y: 157, endPoint x: 585, endPoint y: 159, distance: 58.1
click at [585, 200] on span "Huanger 14-Piece Roll Ball Tower – Early Learning Drop & Roll Toy for Toddlers" at bounding box center [568, 206] width 234 height 13
drag, startPoint x: 616, startPoint y: 156, endPoint x: 639, endPoint y: 157, distance: 23.2
click at [639, 200] on span "Huanger 14-Piece Roll Ball Tower – Early Learning Drop & Roll Toy for Toddlers" at bounding box center [568, 206] width 234 height 13
drag, startPoint x: 590, startPoint y: 157, endPoint x: 651, endPoint y: 157, distance: 61.1
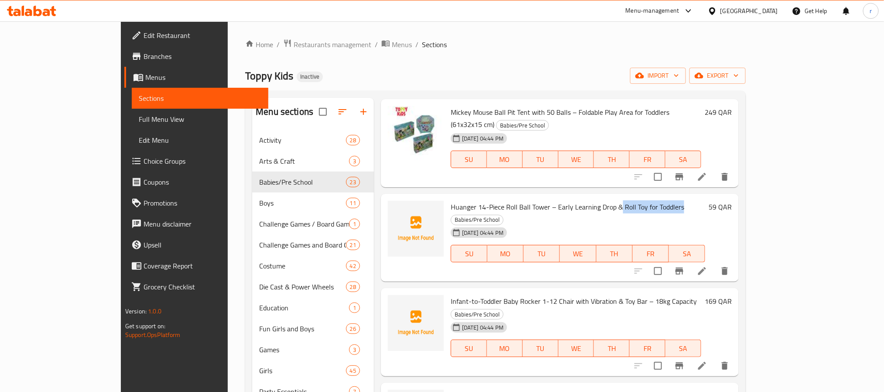
click at [651, 201] on h6 "Huanger 14-Piece Roll Ball Tower – Early Learning Drop & Roll Toy for Toddlers …" at bounding box center [578, 213] width 255 height 24
drag, startPoint x: 417, startPoint y: 241, endPoint x: 511, endPoint y: 241, distance: 93.9
click at [511, 292] on div "Infant-to-Toddler Baby Rocker 1-12 Chair with Vibration & Toy Bar – 18kg Capaci…" at bounding box center [576, 332] width 258 height 81
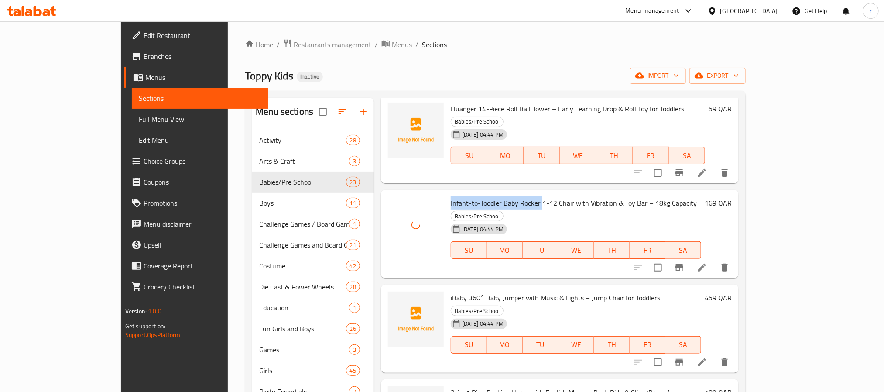
scroll to position [524, 0]
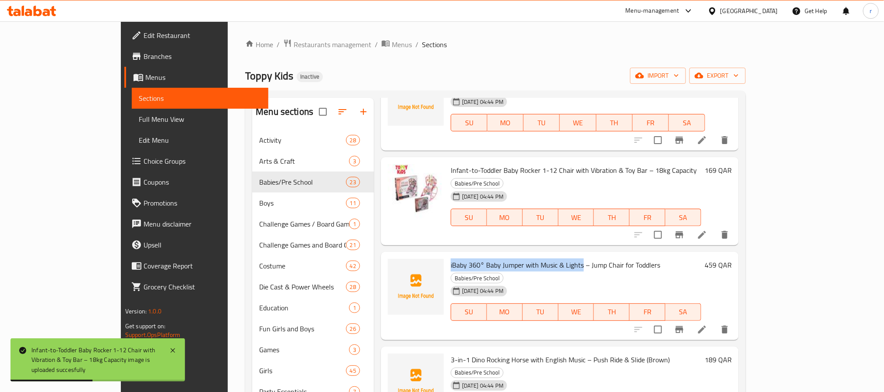
drag, startPoint x: 418, startPoint y: 191, endPoint x: 553, endPoint y: 196, distance: 134.6
click at [553, 255] on div "iBaby 360° Baby Jumper with Music & Lights – Jump Chair for Toddlers Babies/Pre…" at bounding box center [576, 295] width 258 height 81
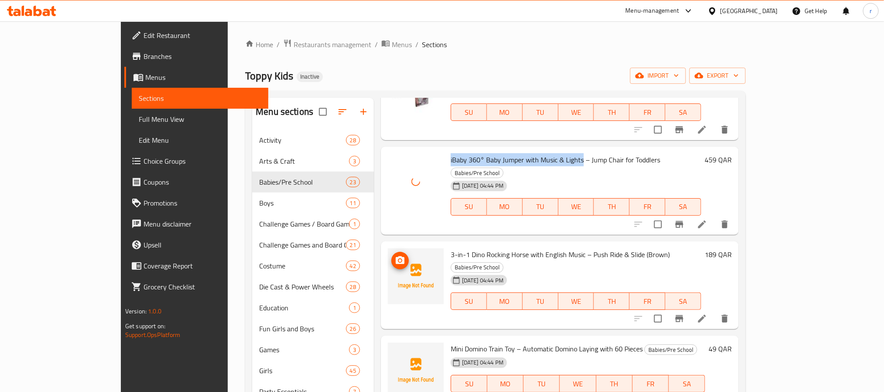
scroll to position [655, 0]
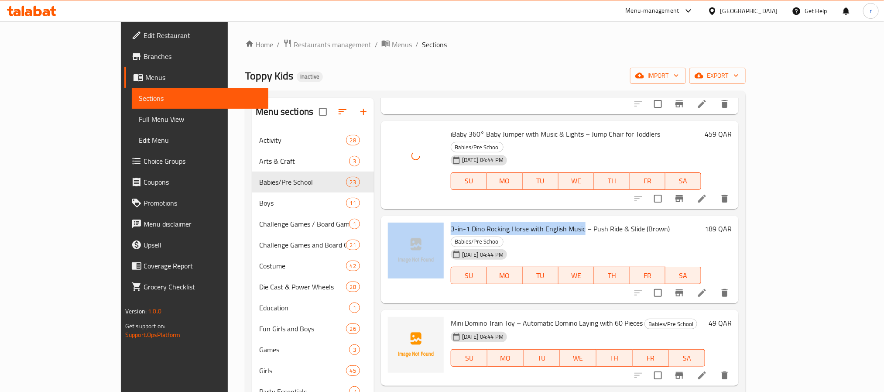
drag, startPoint x: 416, startPoint y: 143, endPoint x: 555, endPoint y: 145, distance: 138.8
click at [555, 219] on div "3-in-1 Dino Rocking Horse with English Music – Push Ride & Slide (Brown) Babies…" at bounding box center [560, 259] width 351 height 81
click at [451, 222] on span "3-in-1 Dino Rocking Horse with English Music – Push Ride & Slide (Brown)" at bounding box center [560, 228] width 219 height 13
drag, startPoint x: 420, startPoint y: 141, endPoint x: 555, endPoint y: 143, distance: 135.8
click at [555, 219] on div "3-in-1 Dino Rocking Horse with English Music – Push Ride & Slide (Brown) Babies…" at bounding box center [576, 259] width 258 height 81
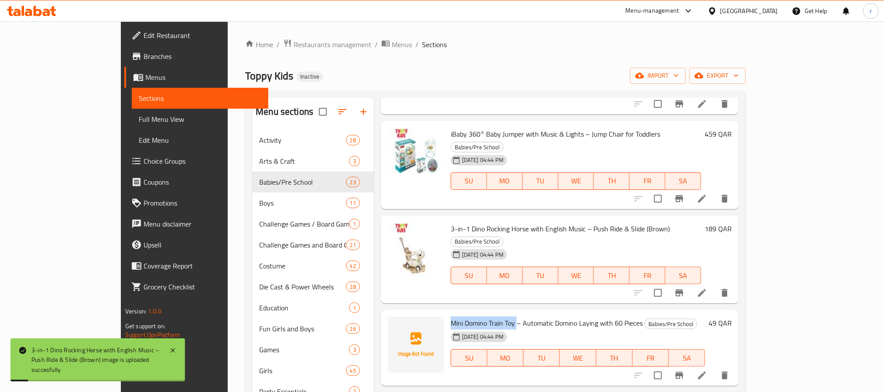
drag, startPoint x: 419, startPoint y: 221, endPoint x: 486, endPoint y: 227, distance: 67.5
click at [486, 313] on div "Mini Domino Train Toy – Automatic Domino Laying with 60 Pieces Babies/Pre Schoo…" at bounding box center [577, 347] width 261 height 69
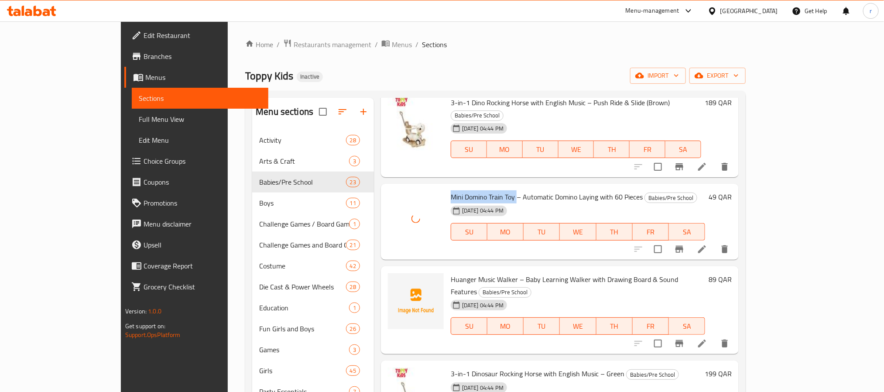
scroll to position [786, 0]
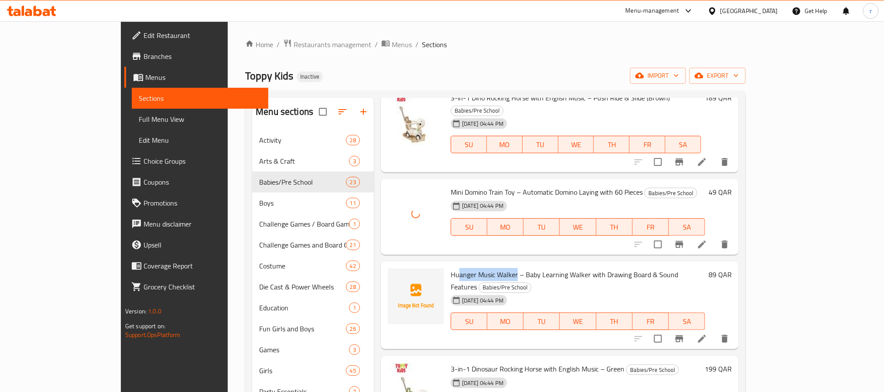
drag, startPoint x: 447, startPoint y: 179, endPoint x: 486, endPoint y: 180, distance: 39.3
click at [486, 268] on span "Huanger Music Walker – Baby Learning Walker with Drawing Board & Sound Features" at bounding box center [564, 280] width 227 height 25
drag, startPoint x: 417, startPoint y: 177, endPoint x: 488, endPoint y: 177, distance: 70.7
click at [488, 265] on div "Huanger Music [PERSON_NAME] – Baby Learning [PERSON_NAME] with Drawing Board & …" at bounding box center [577, 305] width 261 height 81
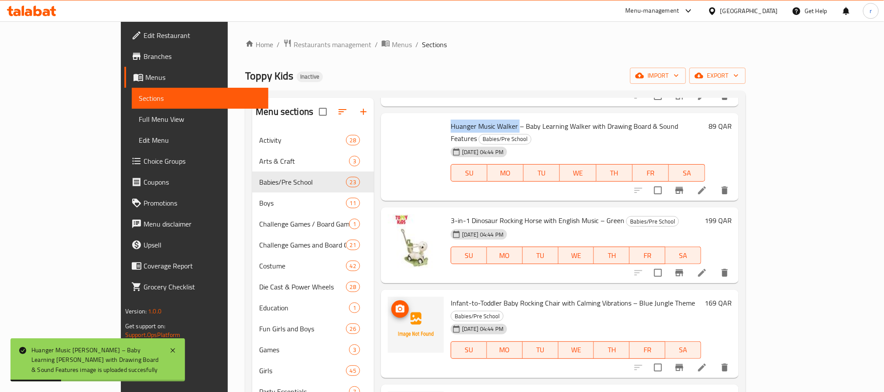
scroll to position [917, 0]
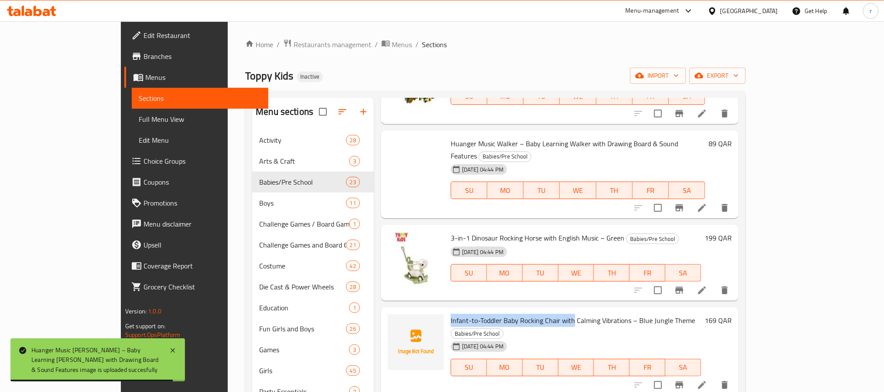
drag, startPoint x: 420, startPoint y: 210, endPoint x: 543, endPoint y: 212, distance: 124.0
click at [543, 311] on div "Infant-to-Toddler Baby Rocking Chair with Calming Vibrations – Blue Jungle Them…" at bounding box center [576, 351] width 258 height 81
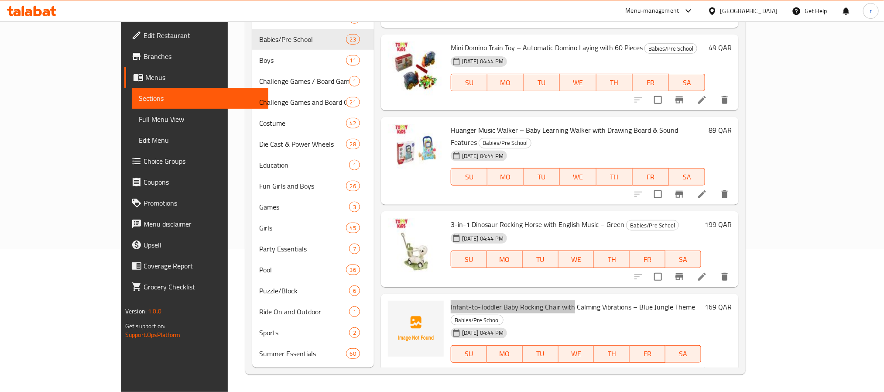
scroll to position [782, 0]
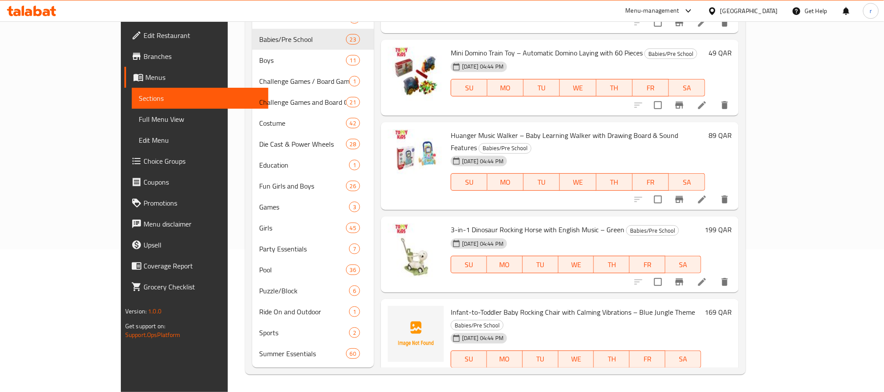
click at [569, 306] on span "Infant-to-Toddler Baby Rocking Chair with Calming Vibrations – Blue Jungle Theme" at bounding box center [573, 312] width 244 height 13
drag, startPoint x: 545, startPoint y: 200, endPoint x: 600, endPoint y: 203, distance: 55.1
click at [600, 306] on span "Infant-to-Toddler Baby Rocking Chair with Calming Vibrations – Blue Jungle Theme" at bounding box center [573, 312] width 244 height 13
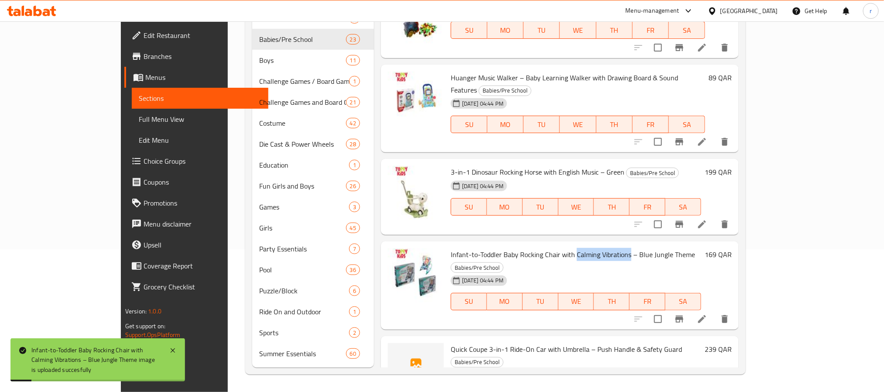
scroll to position [848, 0]
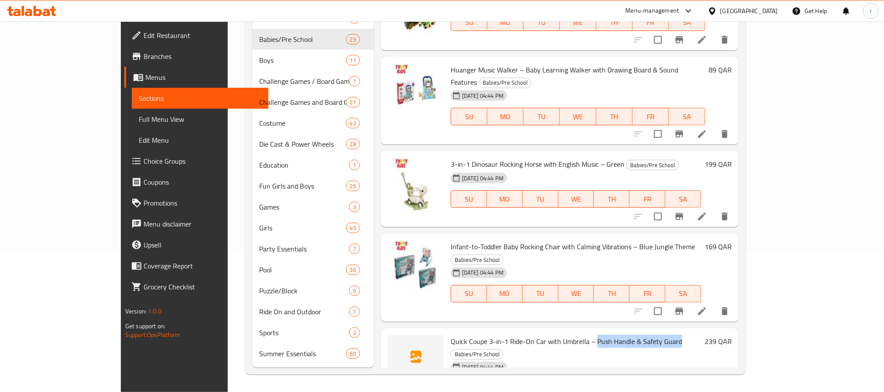
drag, startPoint x: 564, startPoint y: 219, endPoint x: 647, endPoint y: 220, distance: 82.5
click at [647, 335] on span "Quick Coupe 3-in-1 Ride-On Car with Umbrella – Push Handle & Safety Guard" at bounding box center [566, 341] width 231 height 13
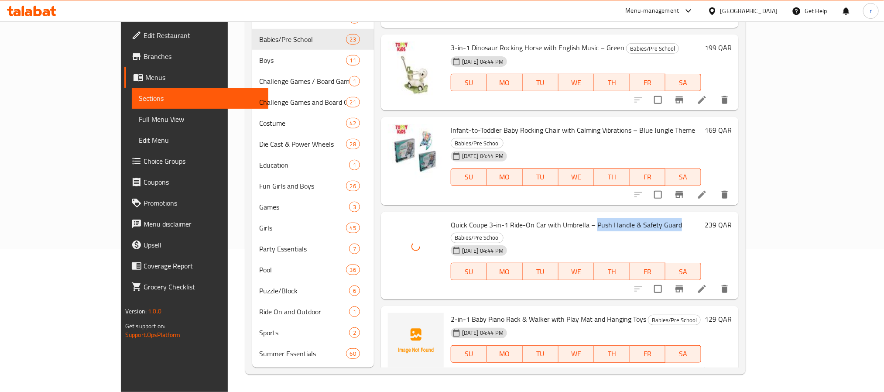
scroll to position [979, 0]
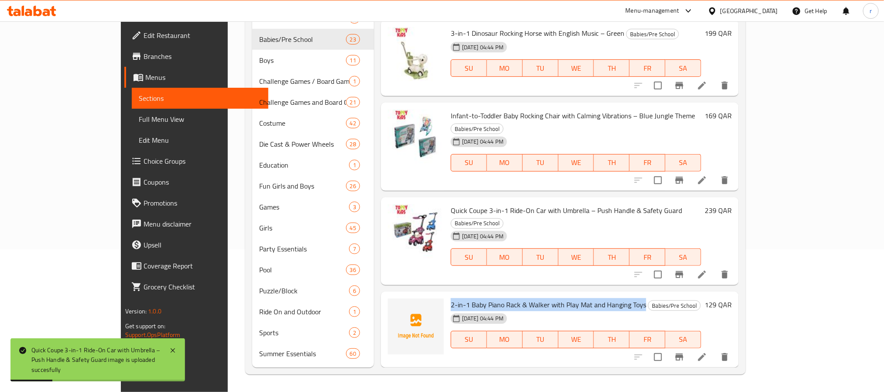
drag, startPoint x: 418, startPoint y: 167, endPoint x: 612, endPoint y: 173, distance: 194.4
click at [612, 295] on div "2-in-1 Baby Piano Rack & [PERSON_NAME] with Play Mat and Hanging Toys Babies/Pr…" at bounding box center [576, 329] width 258 height 69
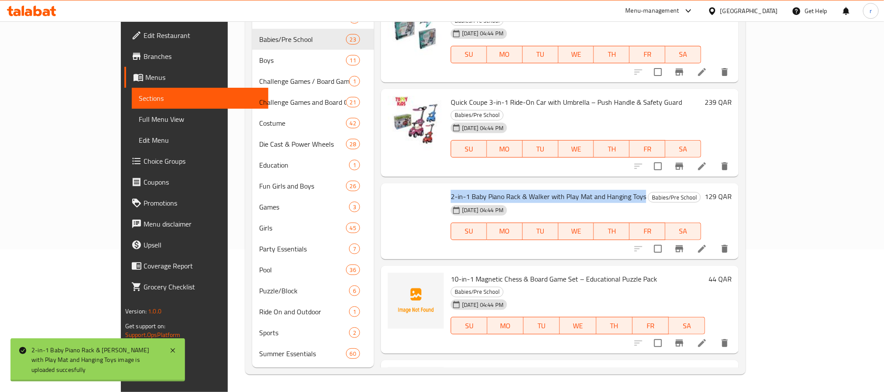
scroll to position [1110, 0]
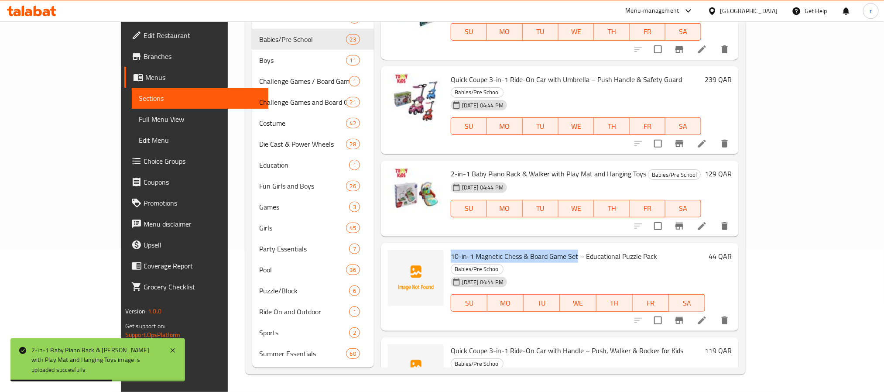
drag, startPoint x: 420, startPoint y: 120, endPoint x: 547, endPoint y: 122, distance: 127.9
click at [547, 247] on div "10-in-1 Magnetic Chess & Board Game Set – Educational Puzzle Pack Babies/Pre Sc…" at bounding box center [577, 287] width 261 height 81
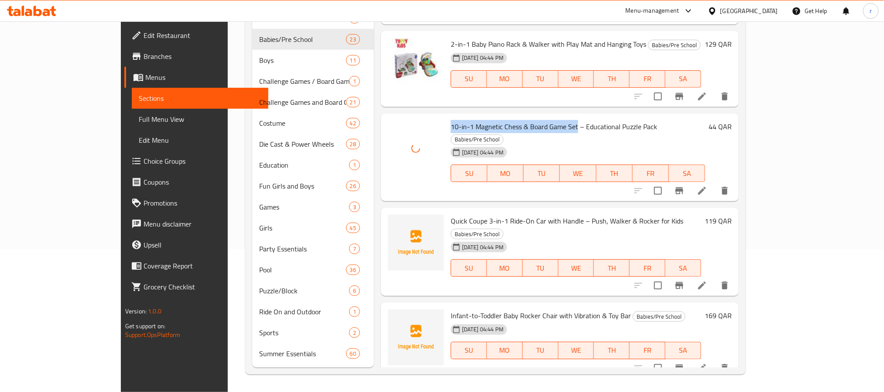
scroll to position [1241, 0]
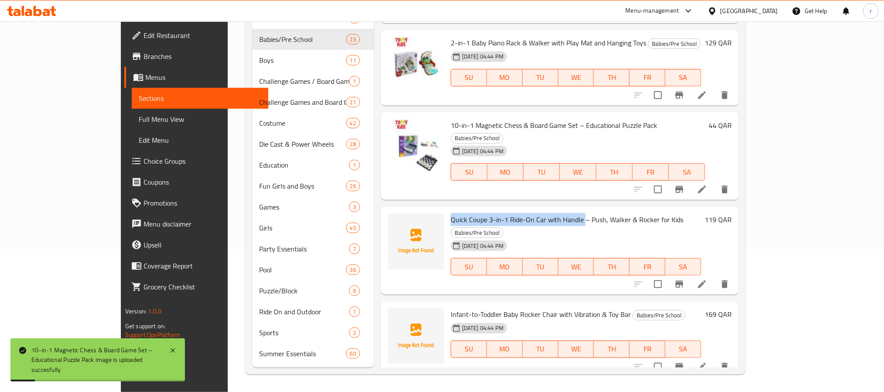
drag, startPoint x: 420, startPoint y: 72, endPoint x: 553, endPoint y: 71, distance: 133.2
click at [553, 210] on div "Quick Coupe 3-in-1 Ride-On Car with Handle – Push, [PERSON_NAME] & Rocker for K…" at bounding box center [576, 250] width 258 height 81
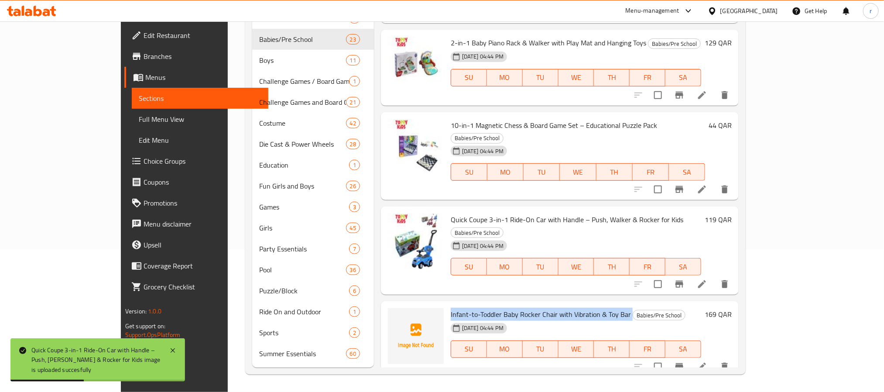
drag, startPoint x: 420, startPoint y: 152, endPoint x: 599, endPoint y: 158, distance: 178.6
click at [599, 308] on h6 "Infant-to-Toddler Baby Rocker Chair with Vibration & Toy Bar Babies/Pre School" at bounding box center [576, 314] width 251 height 12
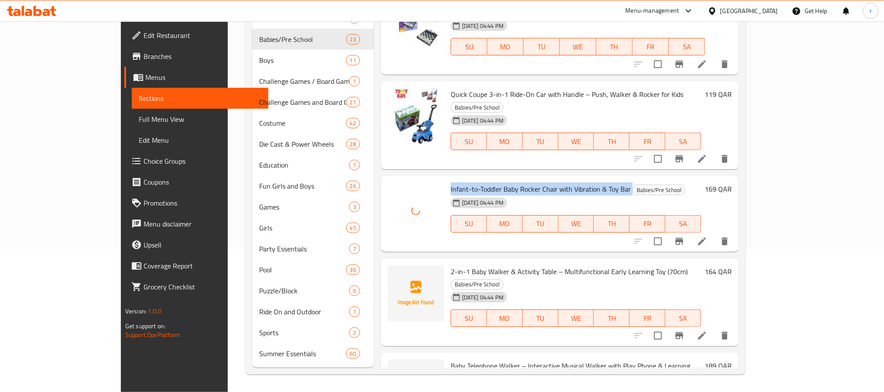
scroll to position [1372, 0]
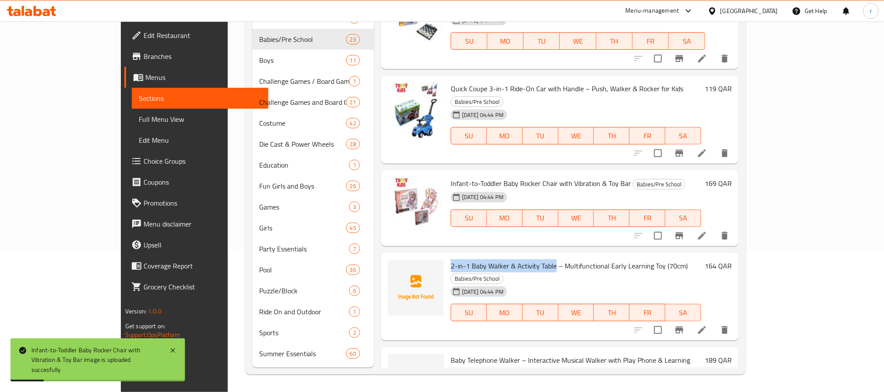
drag, startPoint x: 420, startPoint y: 106, endPoint x: 523, endPoint y: 105, distance: 102.6
click at [523, 259] on span "2-in-1 Baby Walker & Activity Table – Multifunctional Early Learning Toy (70cm)" at bounding box center [569, 265] width 237 height 13
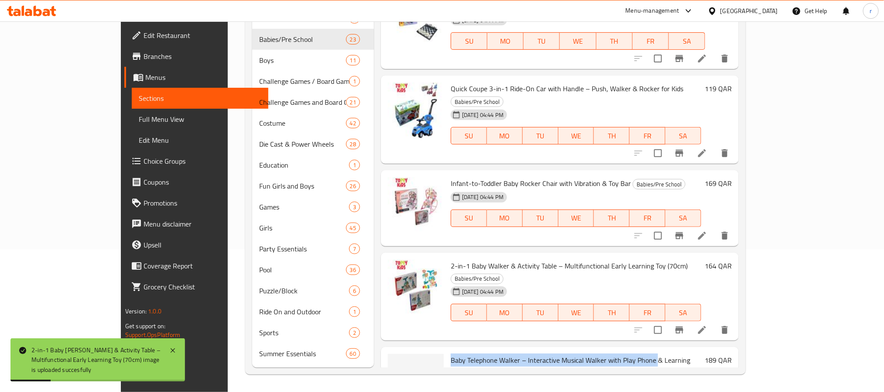
drag, startPoint x: 420, startPoint y: 189, endPoint x: 624, endPoint y: 194, distance: 204.4
click at [624, 351] on div "Baby Telephone [PERSON_NAME] – Interactive Musical [PERSON_NAME] with Play Phon…" at bounding box center [576, 391] width 258 height 81
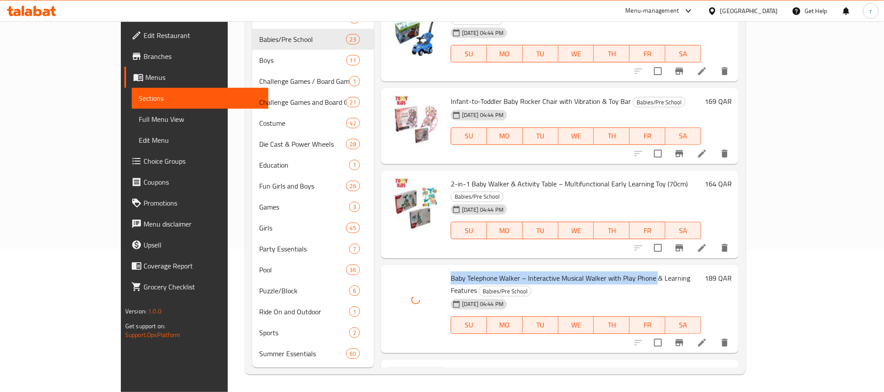
scroll to position [1503, 0]
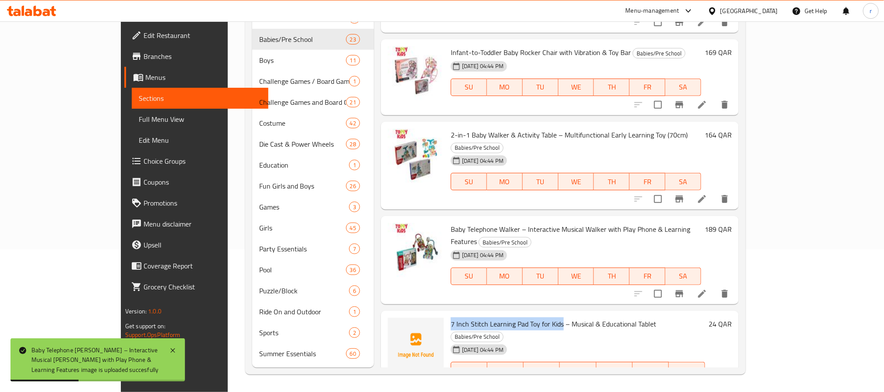
drag, startPoint x: 418, startPoint y: 135, endPoint x: 531, endPoint y: 132, distance: 112.7
click at [531, 314] on div "7 Inch Stitch Learning Pad Toy for Kids – Musical & Educational Tablet Babies/P…" at bounding box center [577, 354] width 261 height 81
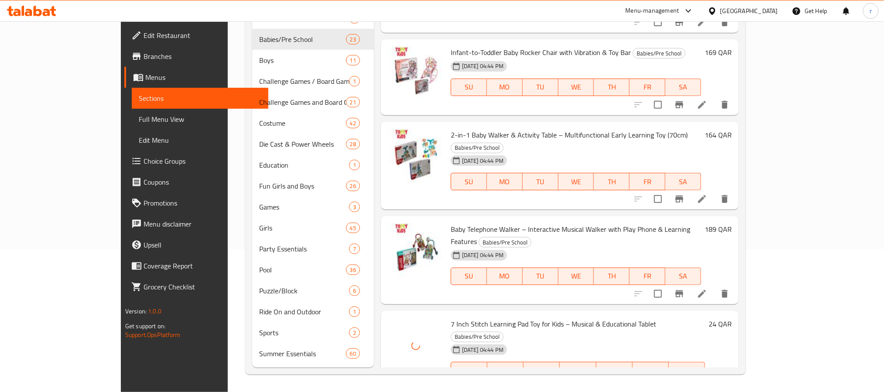
drag, startPoint x: 420, startPoint y: 220, endPoint x: 504, endPoint y: 220, distance: 84.7
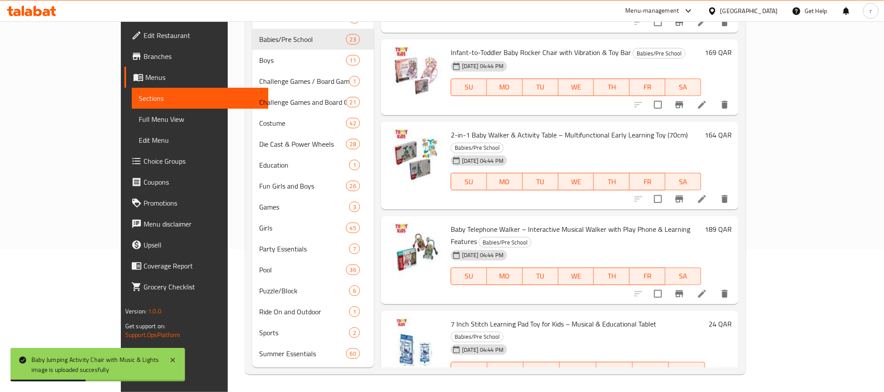
drag, startPoint x: 422, startPoint y: 304, endPoint x: 498, endPoint y: 303, distance: 76.4
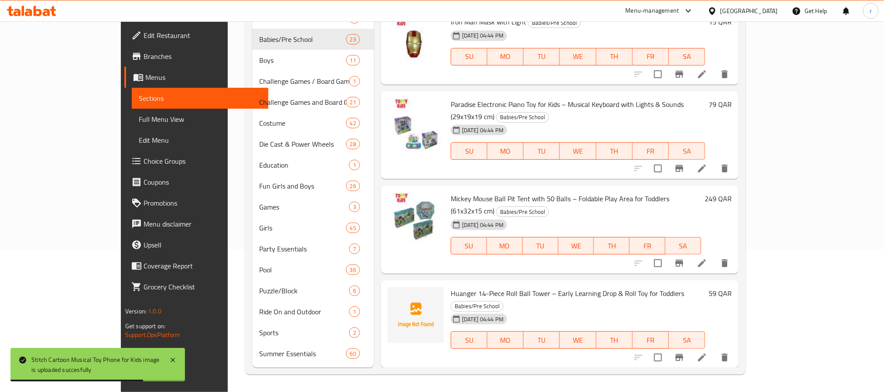
scroll to position [127, 0]
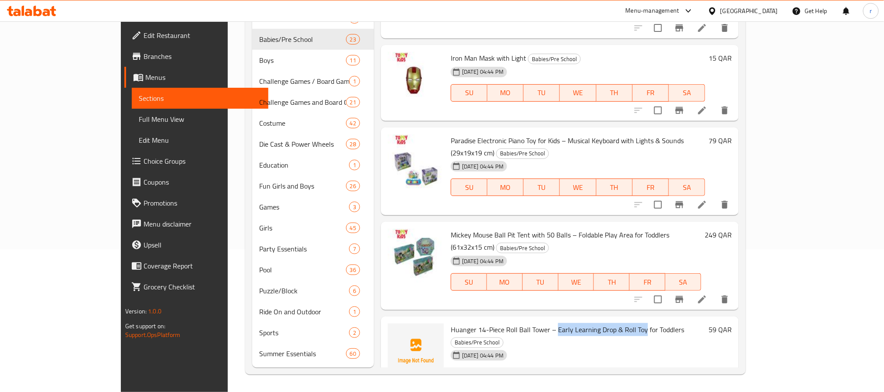
drag, startPoint x: 526, startPoint y: 279, endPoint x: 614, endPoint y: 282, distance: 87.8
click at [614, 323] on span "Huanger 14-Piece Roll Ball Tower – Early Learning Drop & Roll Toy for Toddlers" at bounding box center [568, 329] width 234 height 13
drag, startPoint x: 649, startPoint y: 282, endPoint x: 617, endPoint y: 282, distance: 31.4
click at [617, 323] on span "Huanger 14-Piece Roll Ball Tower – Early Learning Drop & Roll Toy for Toddlers" at bounding box center [568, 329] width 234 height 13
click at [615, 320] on div "Huanger 14-Piece Roll Ball Tower – Early Learning Drop & Roll Toy for Toddlers …" at bounding box center [577, 360] width 261 height 81
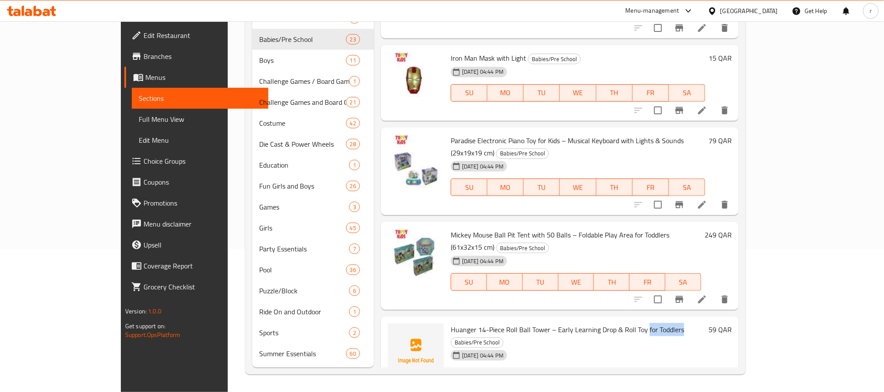
drag, startPoint x: 615, startPoint y: 279, endPoint x: 650, endPoint y: 282, distance: 35.1
click at [650, 323] on span "Huanger 14-Piece Roll Ball Tower – Early Learning Drop & Roll Toy for Toddlers" at bounding box center [568, 329] width 234 height 13
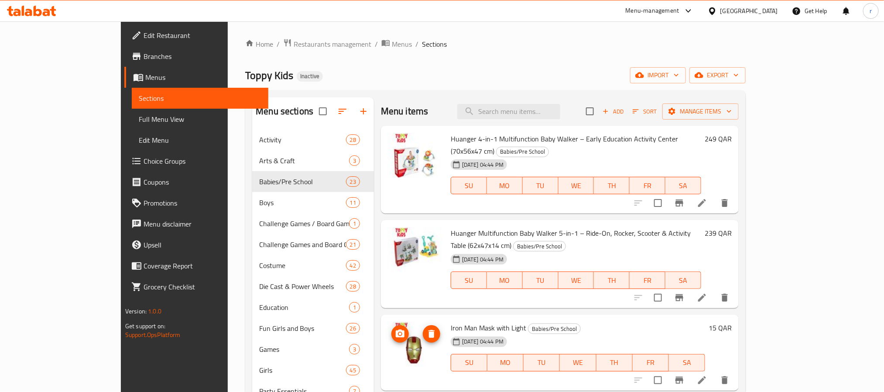
scroll to position [0, 0]
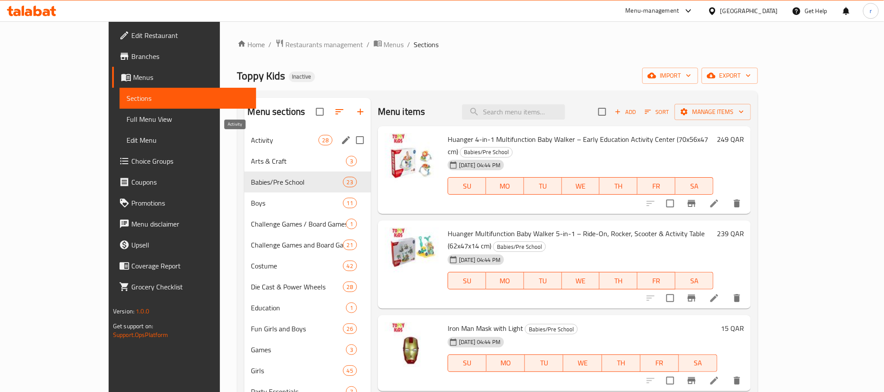
click at [251, 142] on span "Activity" at bounding box center [284, 140] width 67 height 10
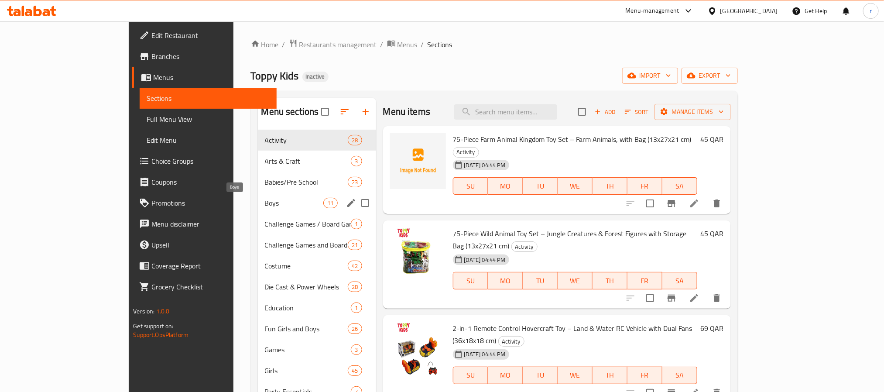
click at [265, 205] on span "Boys" at bounding box center [294, 203] width 59 height 10
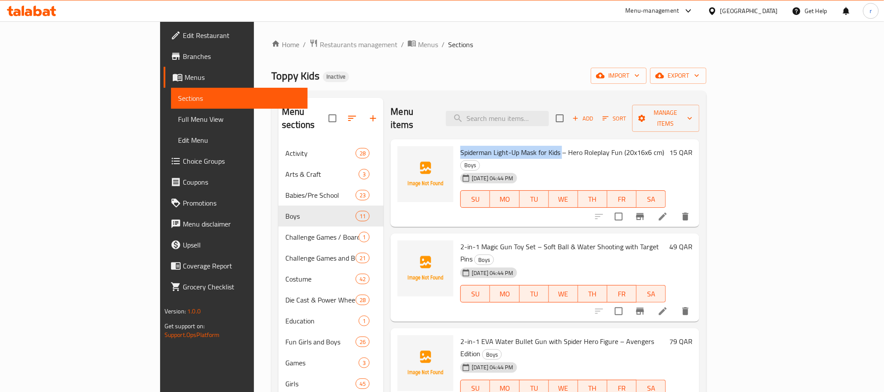
drag, startPoint x: 418, startPoint y: 138, endPoint x: 522, endPoint y: 141, distance: 103.5
click at [522, 143] on div "Spiderman Light-Up Mask for Kids – Hero Roleplay Fun (20x16x6 cm) Boys [DATE] 0…" at bounding box center [563, 183] width 213 height 81
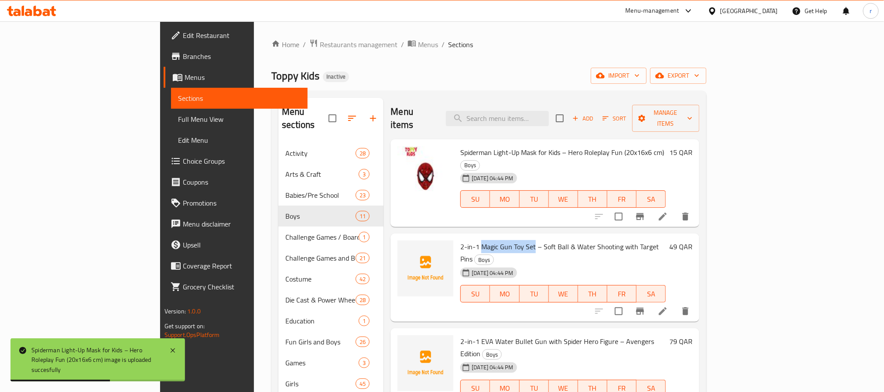
drag, startPoint x: 441, startPoint y: 220, endPoint x: 495, endPoint y: 208, distance: 55.0
click at [497, 240] on span "2-in-1 Magic Gun Toy Set – Soft Ball & Water Shooting with Target Pins" at bounding box center [560, 252] width 199 height 25
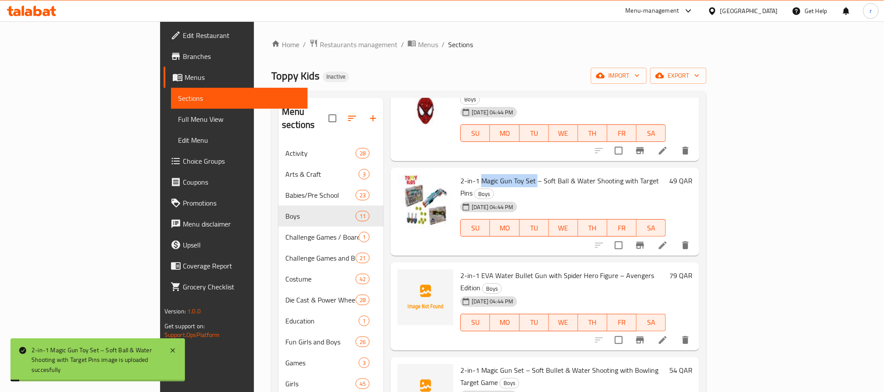
scroll to position [131, 0]
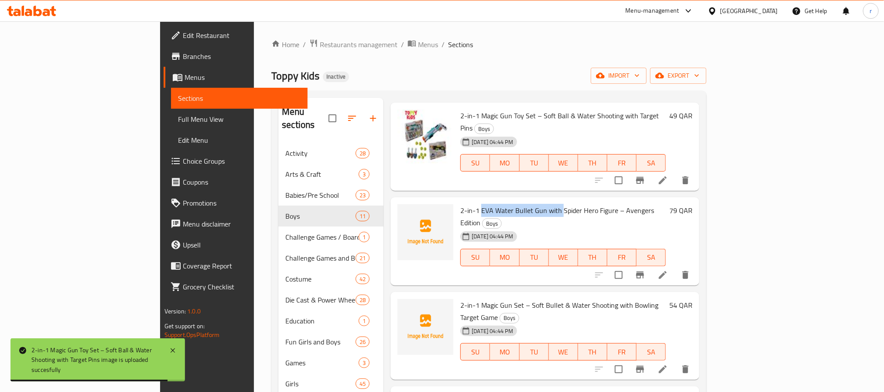
drag, startPoint x: 443, startPoint y: 172, endPoint x: 521, endPoint y: 175, distance: 78.6
click at [521, 204] on span "2-in-1 EVA Water Bullet Gun with Spider Hero Figure – Avengers Edition" at bounding box center [558, 216] width 194 height 25
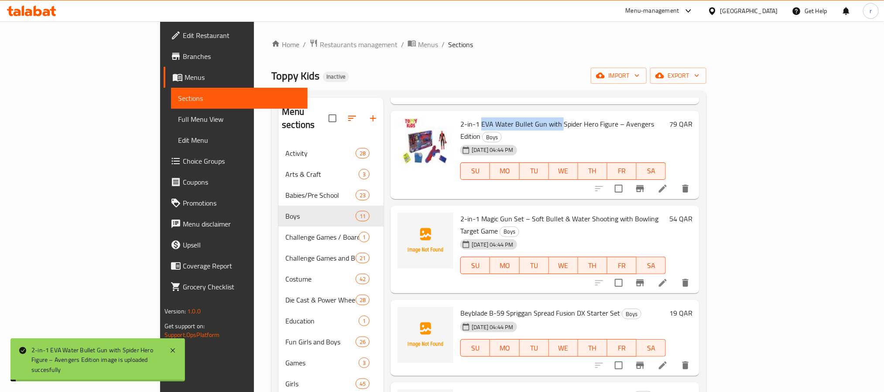
scroll to position [262, 0]
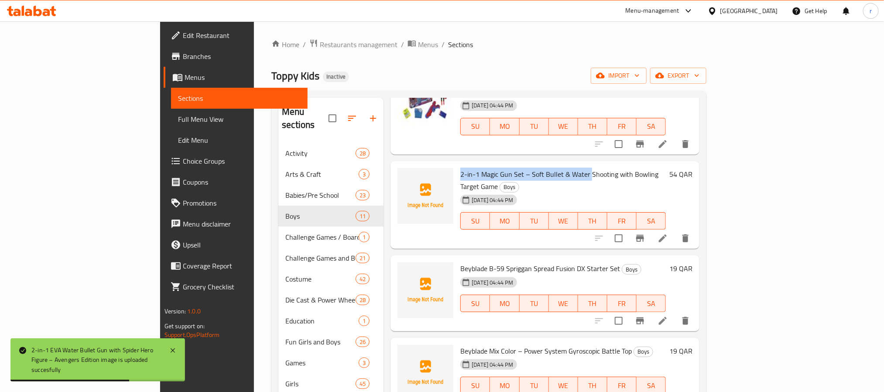
drag, startPoint x: 417, startPoint y: 124, endPoint x: 550, endPoint y: 122, distance: 133.2
click at [550, 165] on div "2-in-1 Magic Gun Set – Soft Bullet & Water Shooting with Bowling Target Game Bo…" at bounding box center [563, 205] width 213 height 81
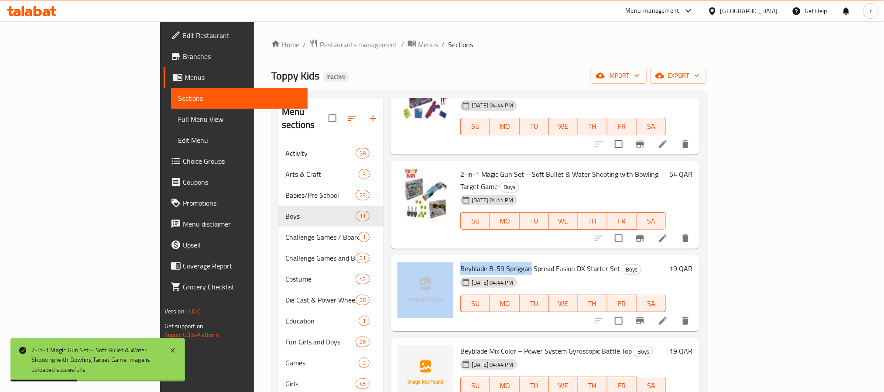
drag, startPoint x: 416, startPoint y: 205, endPoint x: 491, endPoint y: 210, distance: 75.7
click at [491, 259] on div "Beyblade B-59 Spriggan Spread Fusion DX Starter Set Boys [DATE] 04:44 PM SU MO …" at bounding box center [545, 293] width 302 height 69
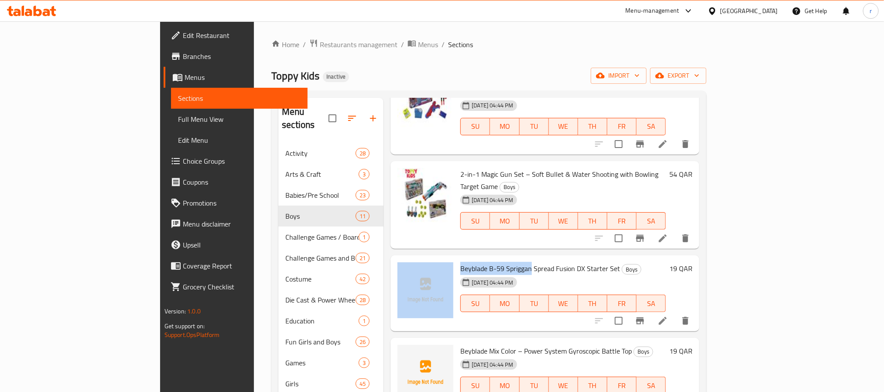
click at [479, 262] on span "Beyblade B-59 Spriggan Spread Fusion DX Starter Set" at bounding box center [541, 268] width 160 height 13
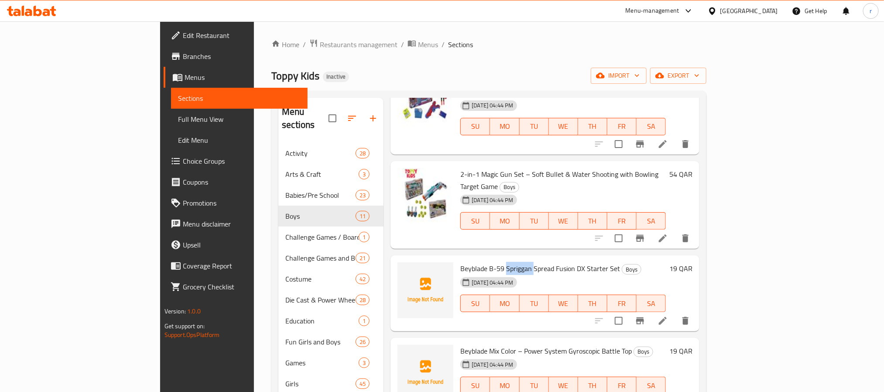
click at [479, 262] on span "Beyblade B-59 Spriggan Spread Fusion DX Starter Set" at bounding box center [541, 268] width 160 height 13
click at [494, 262] on span "Beyblade B-59 Spriggan Spread Fusion DX Starter Set" at bounding box center [541, 268] width 160 height 13
drag, startPoint x: 492, startPoint y: 206, endPoint x: 418, endPoint y: 204, distance: 74.7
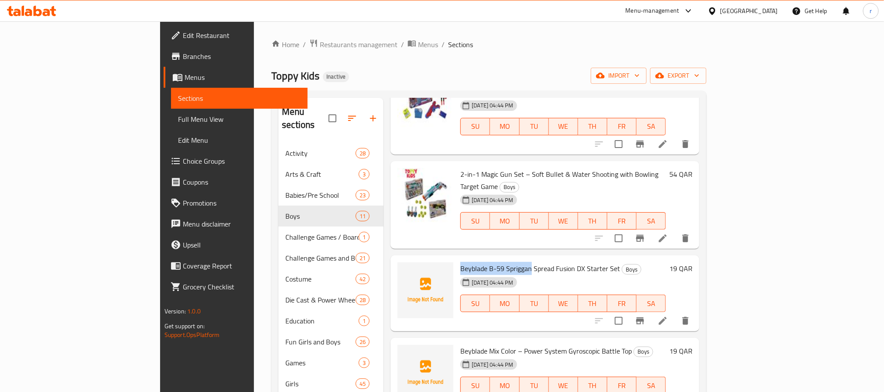
click at [457, 259] on div "Beyblade B-59 Spriggan Spread Fusion DX Starter Set Boys [DATE] 04:44 PM SU MO …" at bounding box center [563, 293] width 213 height 69
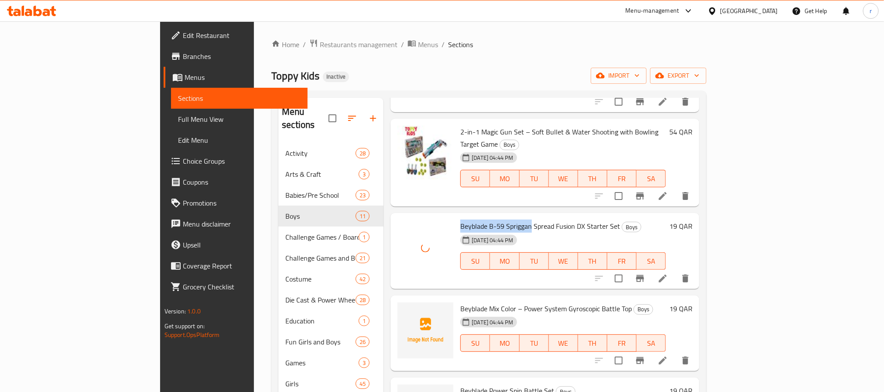
scroll to position [327, 0]
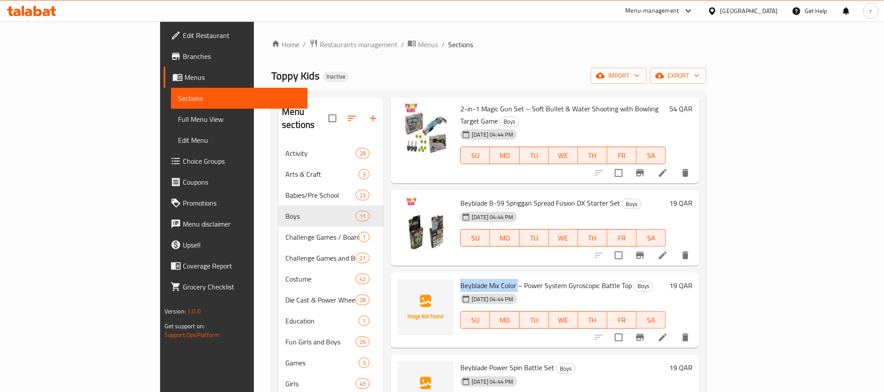
drag, startPoint x: 419, startPoint y: 224, endPoint x: 479, endPoint y: 225, distance: 60.3
click at [479, 276] on div "Beyblade Mix Color – Power System Gyroscopic Battle Top Boys [DATE] 04:44 PM SU…" at bounding box center [563, 310] width 213 height 69
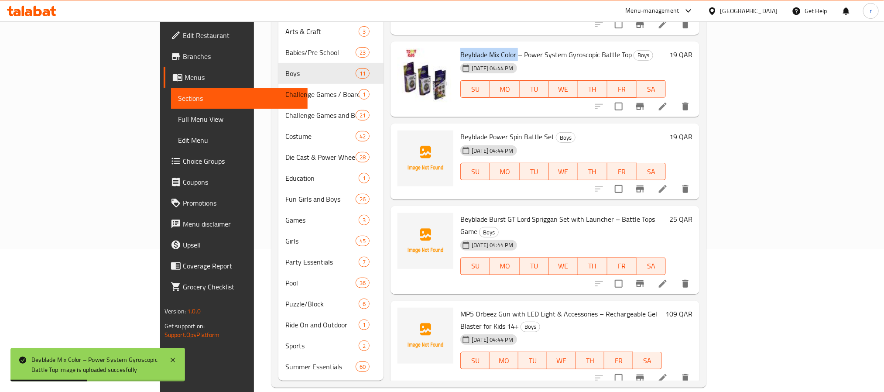
scroll to position [384, 0]
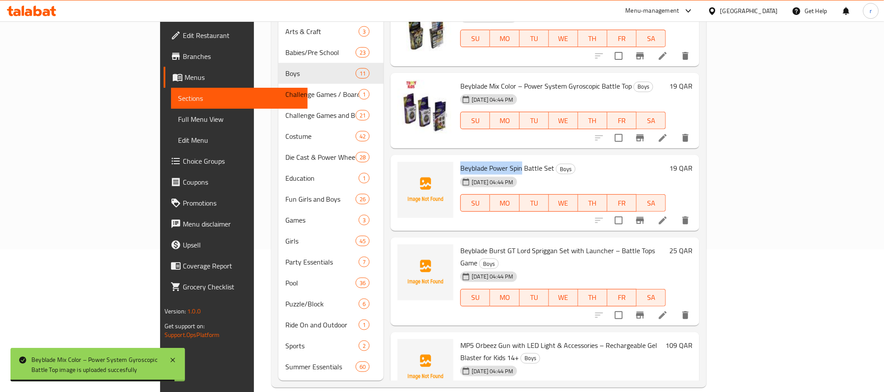
drag, startPoint x: 418, startPoint y: 101, endPoint x: 483, endPoint y: 108, distance: 65.4
click at [483, 158] on div "Beyblade Power Spin Battle Set Boys [DATE] 04:44 PM SU MO TU WE TH FR SA" at bounding box center [563, 192] width 213 height 69
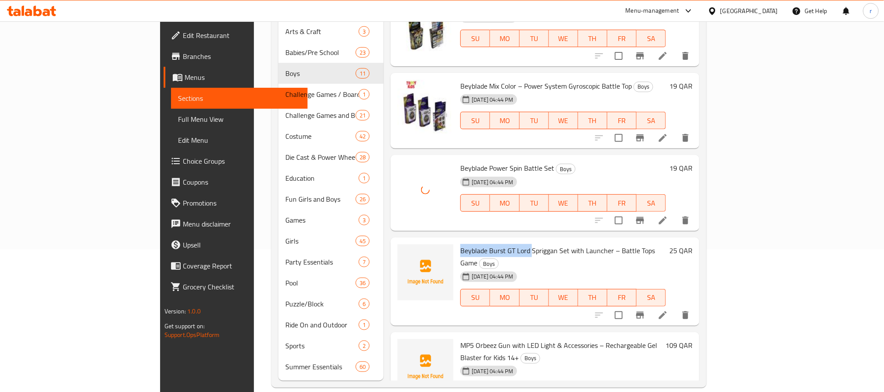
drag, startPoint x: 419, startPoint y: 186, endPoint x: 494, endPoint y: 190, distance: 74.8
click at [492, 241] on div "Beyblade Burst GT Lord Spriggan Set with Launcher – Battle Tops Game Boys [DATE…" at bounding box center [563, 281] width 213 height 81
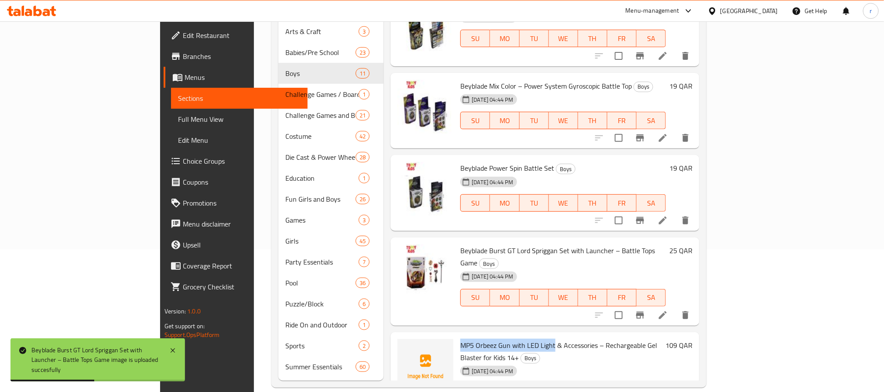
drag, startPoint x: 419, startPoint y: 269, endPoint x: 514, endPoint y: 272, distance: 94.8
click at [514, 336] on div "MP5 Orbeez Gun with LED Light & Accessories – Rechargeable Gel Blaster for Kids…" at bounding box center [561, 376] width 209 height 81
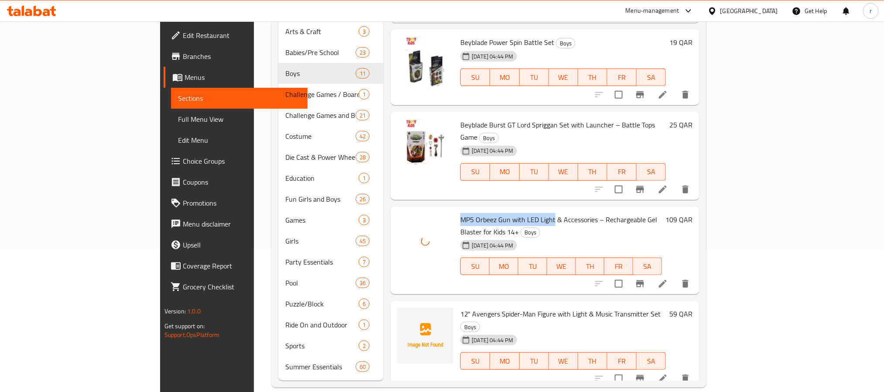
scroll to position [515, 0]
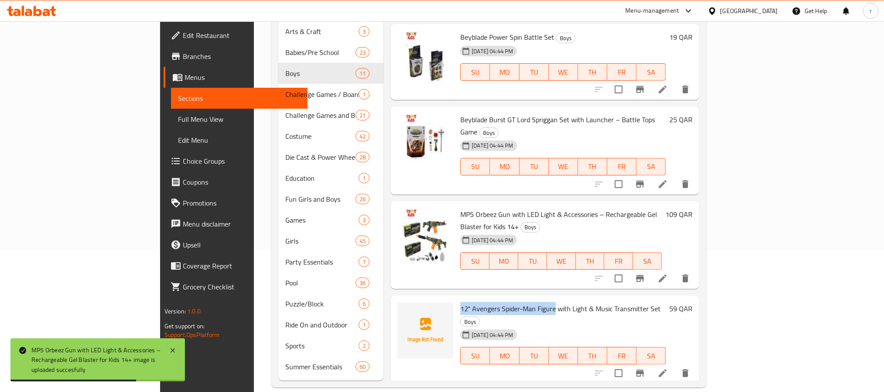
drag, startPoint x: 419, startPoint y: 221, endPoint x: 514, endPoint y: 224, distance: 94.8
click at [514, 299] on div "12" Avengers Spider-Man Figure with Light & Music Transmitter Set Boys [DATE] 0…" at bounding box center [563, 339] width 213 height 81
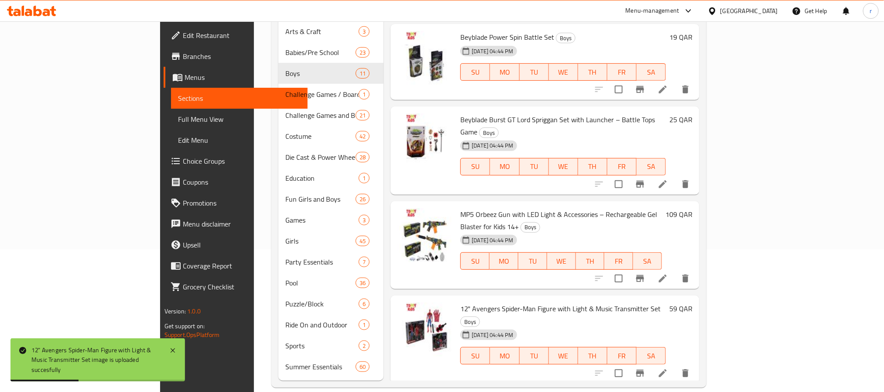
drag, startPoint x: 419, startPoint y: 304, endPoint x: 512, endPoint y: 305, distance: 93.0
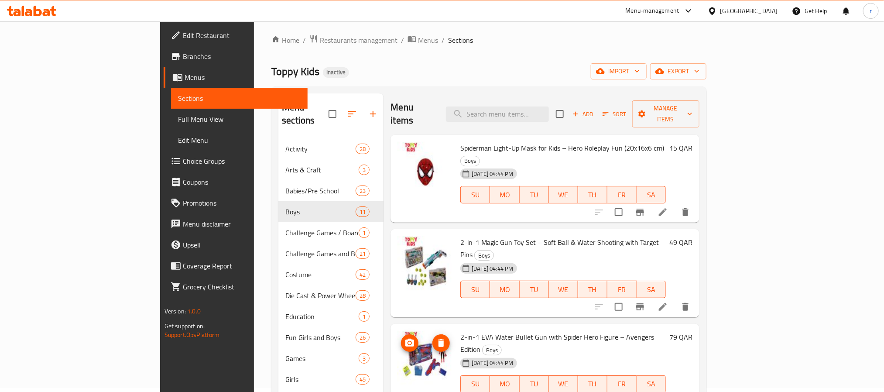
scroll to position [0, 0]
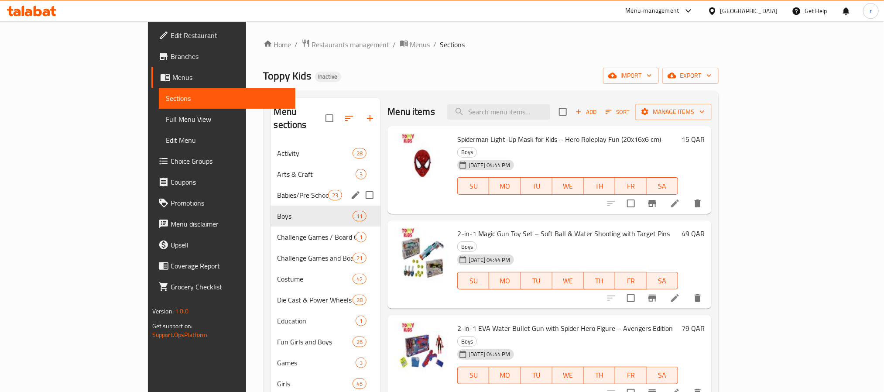
click at [278, 190] on span "Babies/Pre School" at bounding box center [303, 195] width 51 height 10
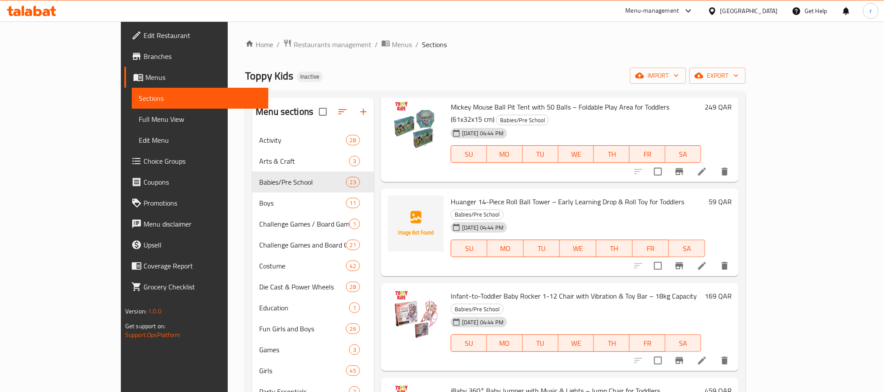
scroll to position [393, 0]
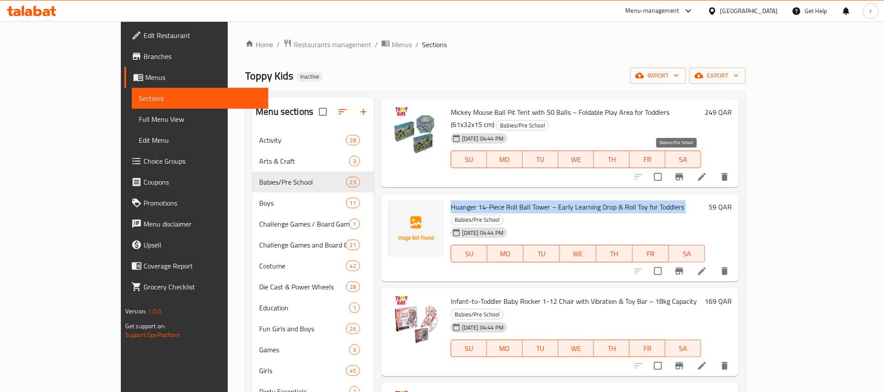
drag, startPoint x: 417, startPoint y: 154, endPoint x: 654, endPoint y: 159, distance: 237.1
click at [654, 197] on div "Huanger 14-Piece Roll Ball Tower – Early Learning Drop & Roll Toy for Toddlers …" at bounding box center [577, 237] width 261 height 81
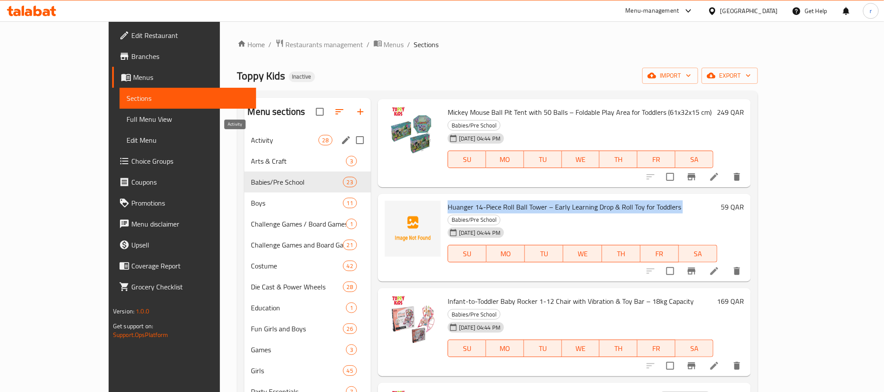
drag, startPoint x: 202, startPoint y: 138, endPoint x: 213, endPoint y: 138, distance: 11.8
click at [251, 138] on span "Activity" at bounding box center [284, 140] width 67 height 10
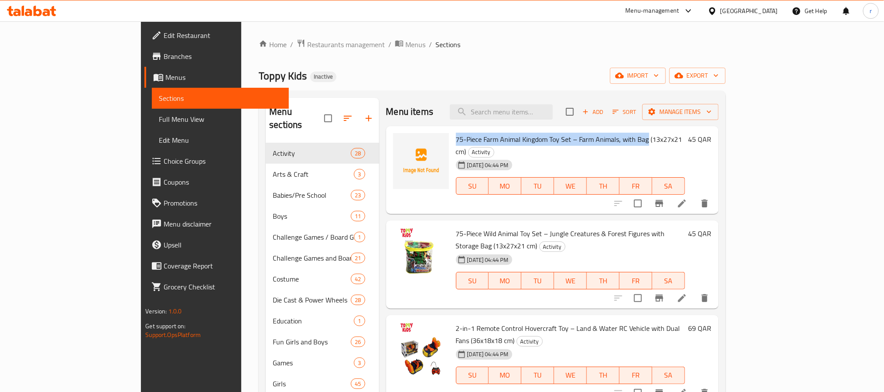
drag, startPoint x: 418, startPoint y: 140, endPoint x: 612, endPoint y: 139, distance: 194.3
click at [612, 139] on div "75-Piece Farm Animal Kingdom Toy Set – Farm Animals, with Bag (13x27x21 cm) Act…" at bounding box center [571, 170] width 236 height 81
